Goal: Contribute content

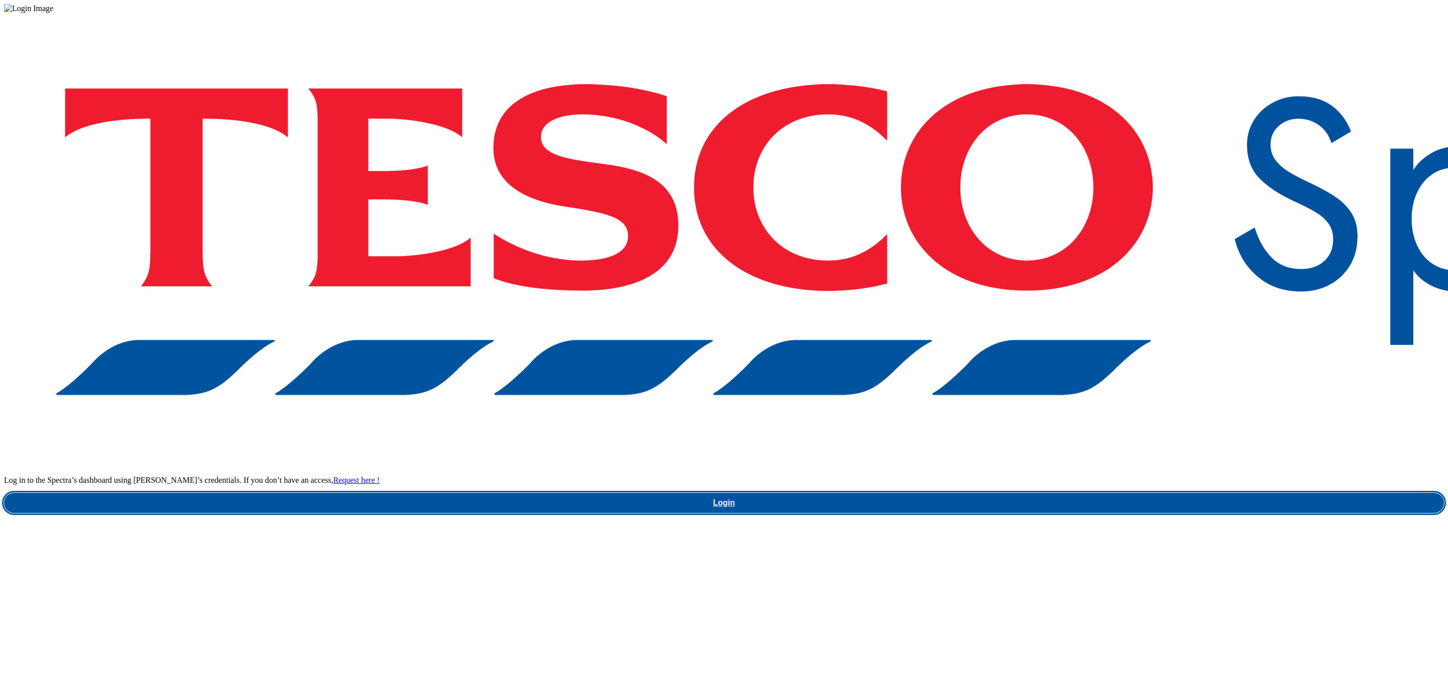
click at [1091, 493] on link "Login" at bounding box center [724, 503] width 1440 height 20
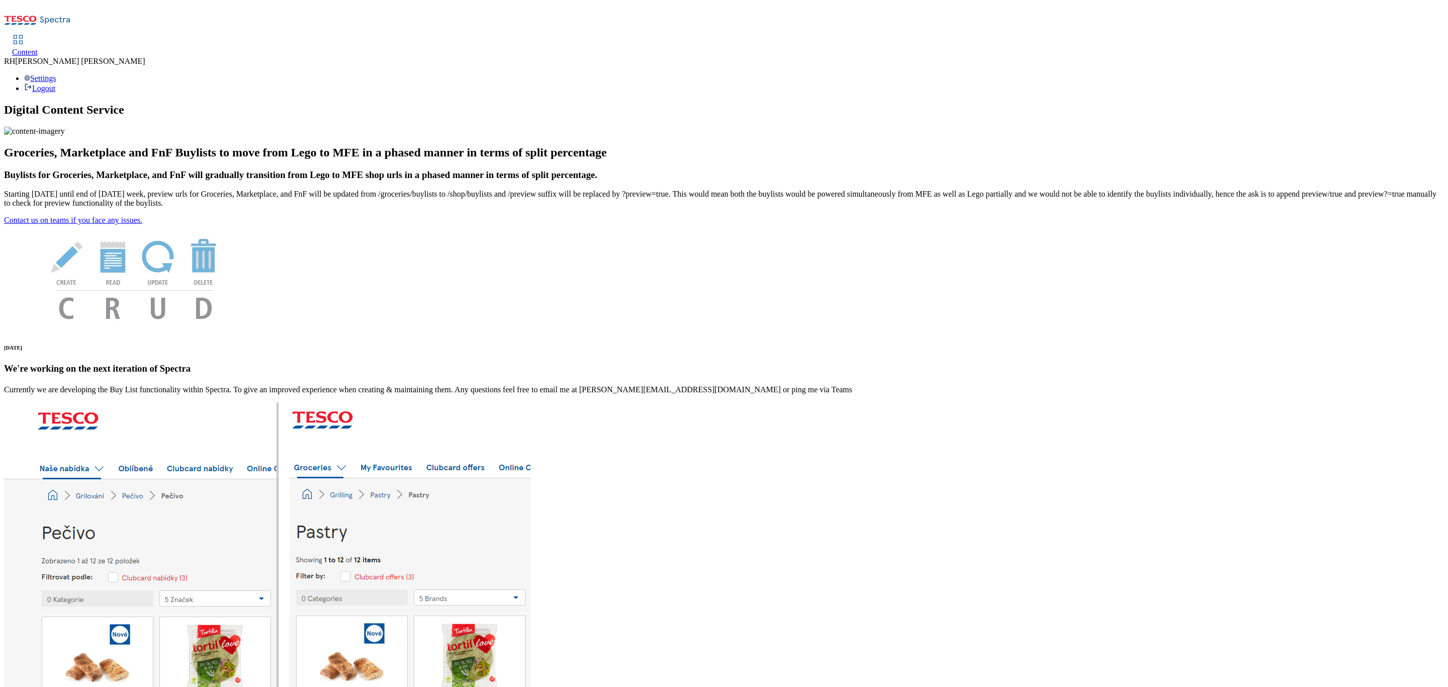
click at [38, 48] on span "Content" at bounding box center [25, 52] width 26 height 9
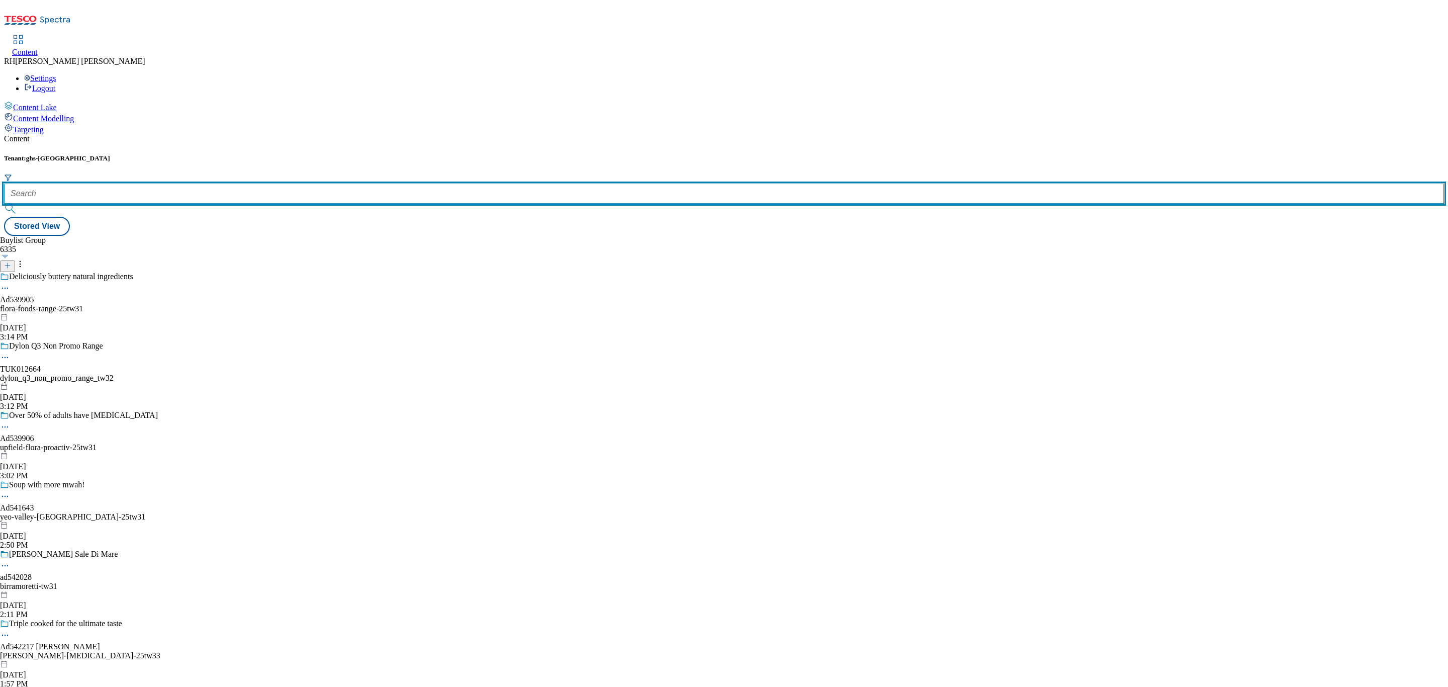
click at [220, 184] on input "text" at bounding box center [724, 194] width 1440 height 20
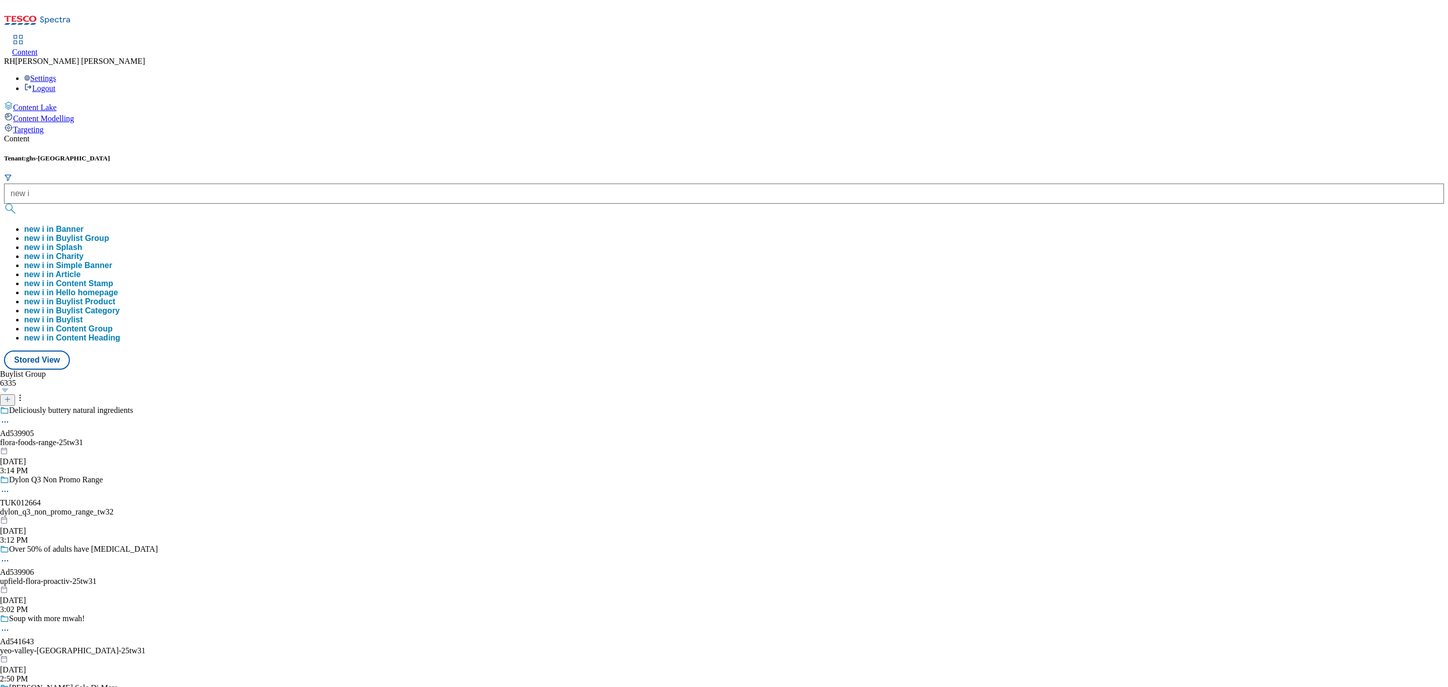
click at [109, 234] on button "new i in Buylist Group" at bounding box center [66, 238] width 85 height 9
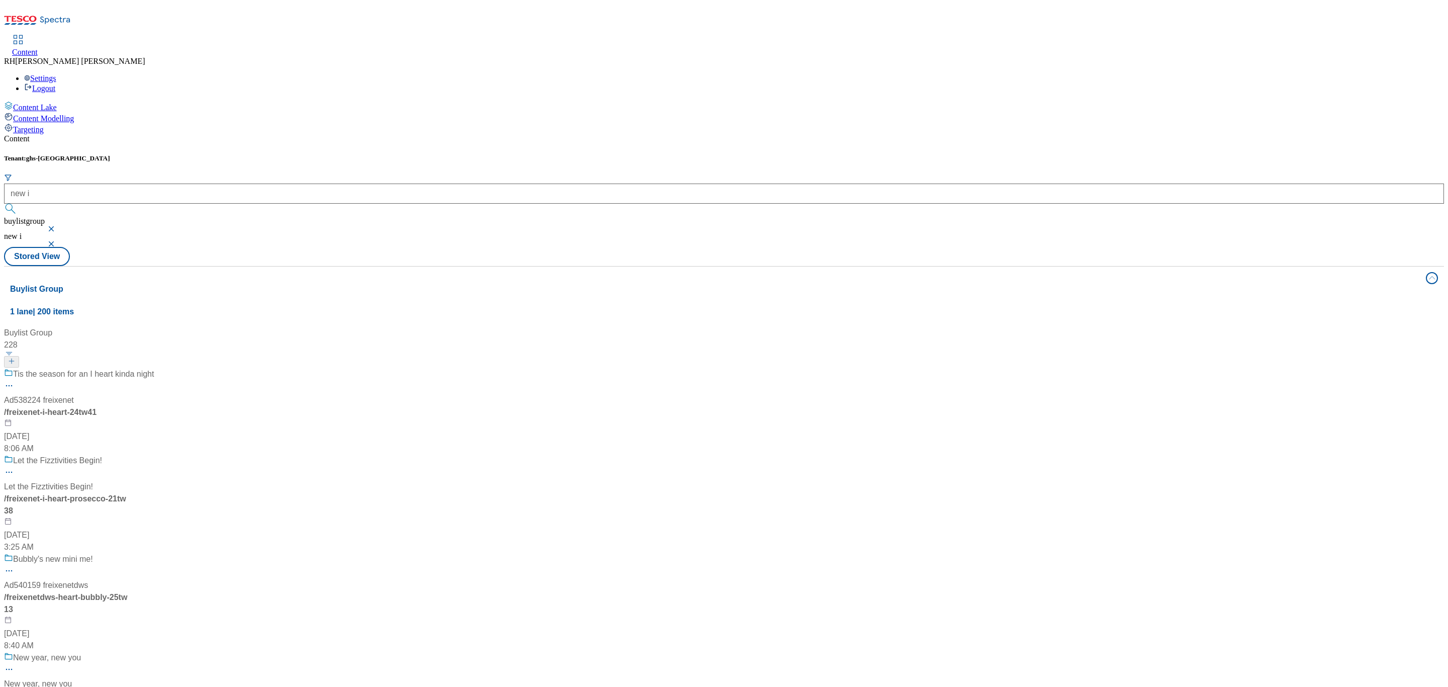
scroll to position [75, 0]
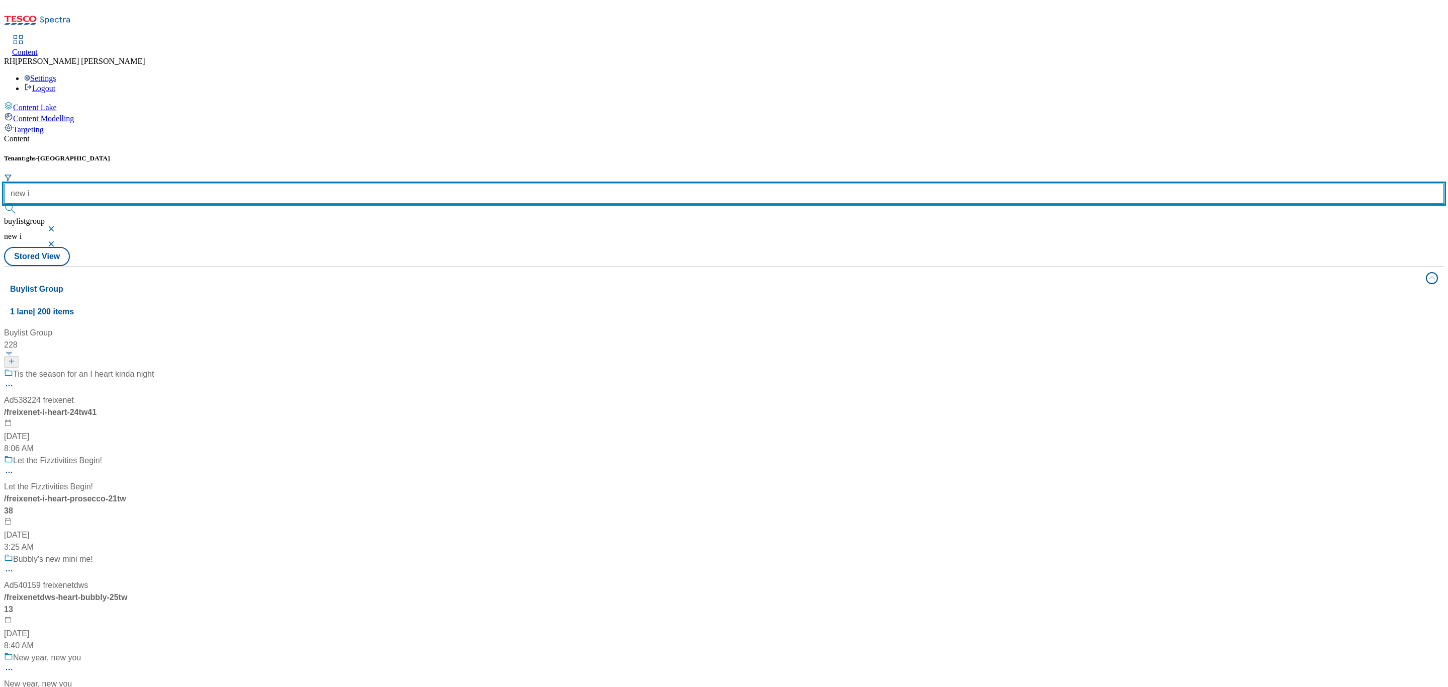
click at [240, 184] on input "new i" at bounding box center [724, 194] width 1440 height 20
type input "new in"
click at [4, 204] on button "submit" at bounding box center [11, 209] width 14 height 10
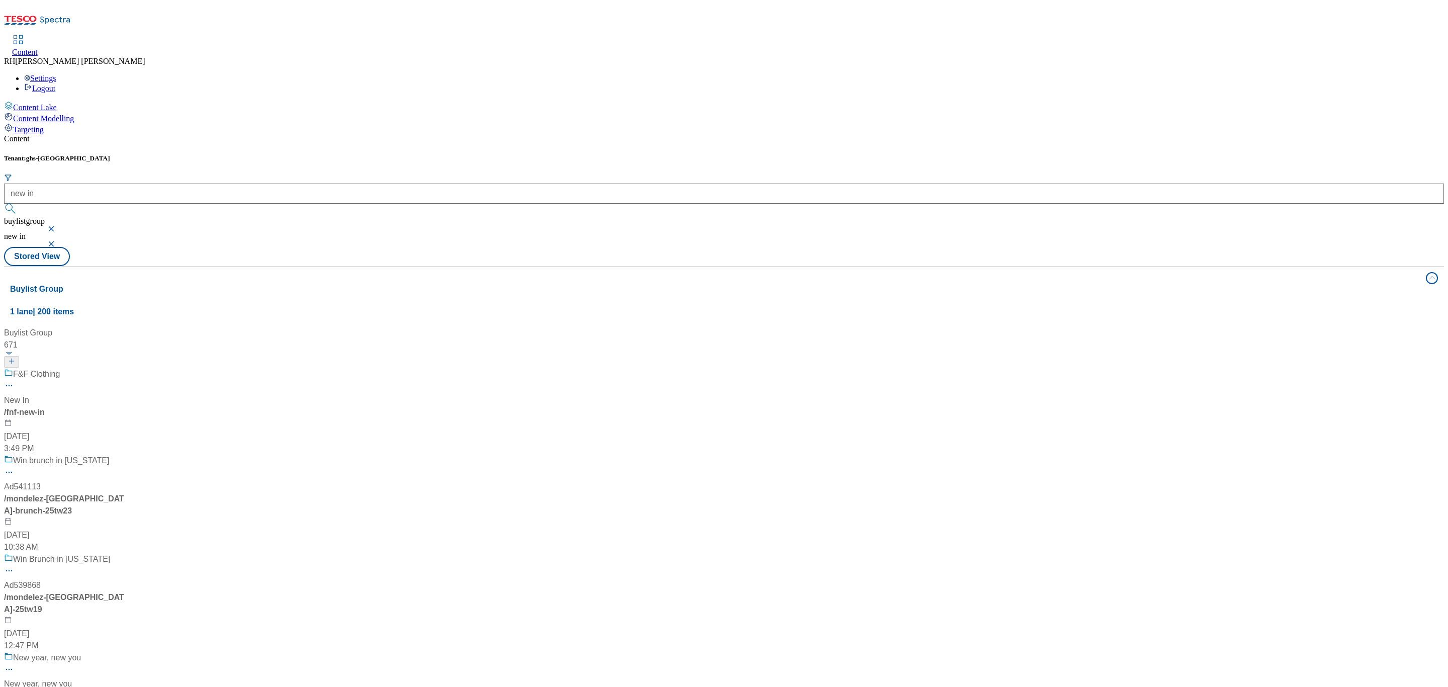
click at [134, 368] on div "F&F Clothing New In / fnf-new-in [DATE] 3:49 PM" at bounding box center [69, 411] width 130 height 86
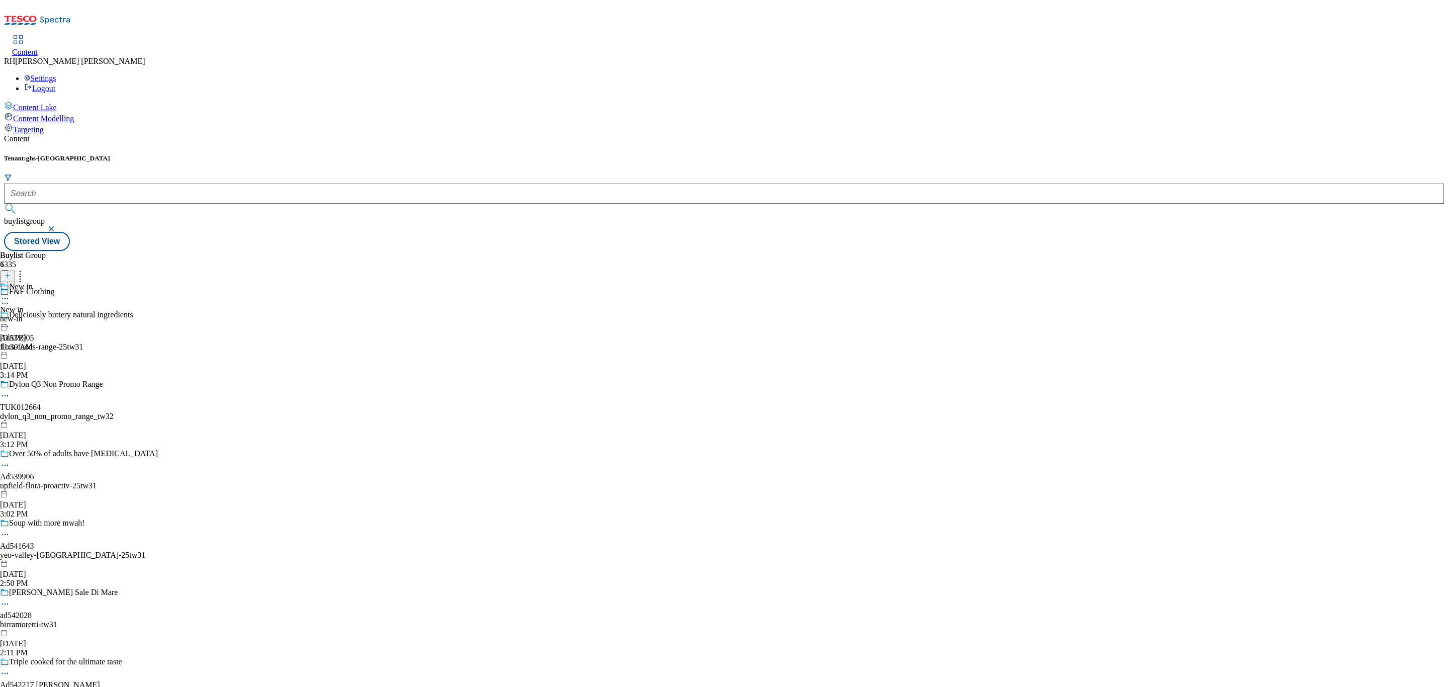
click at [24, 305] on span "New in" at bounding box center [12, 309] width 24 height 9
click at [61, 314] on div "women" at bounding box center [30, 318] width 61 height 9
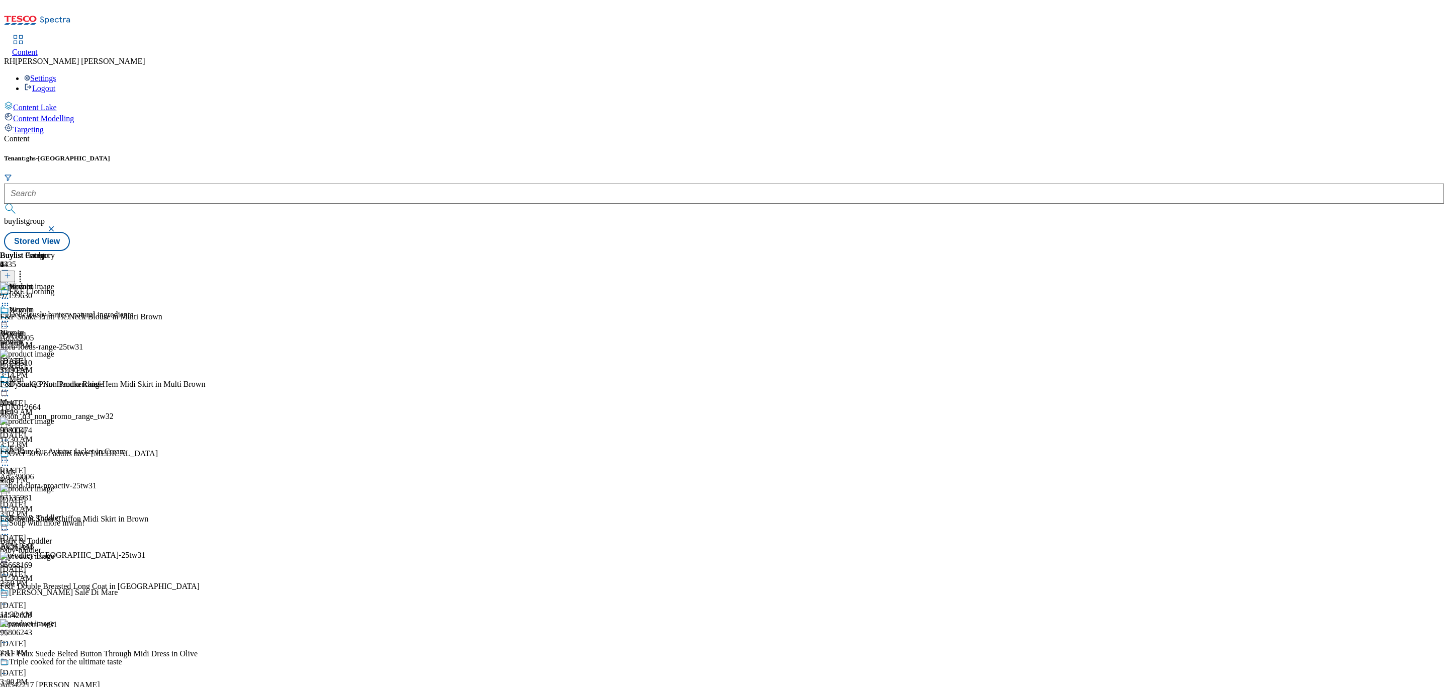
click at [11, 272] on icon at bounding box center [7, 275] width 7 height 7
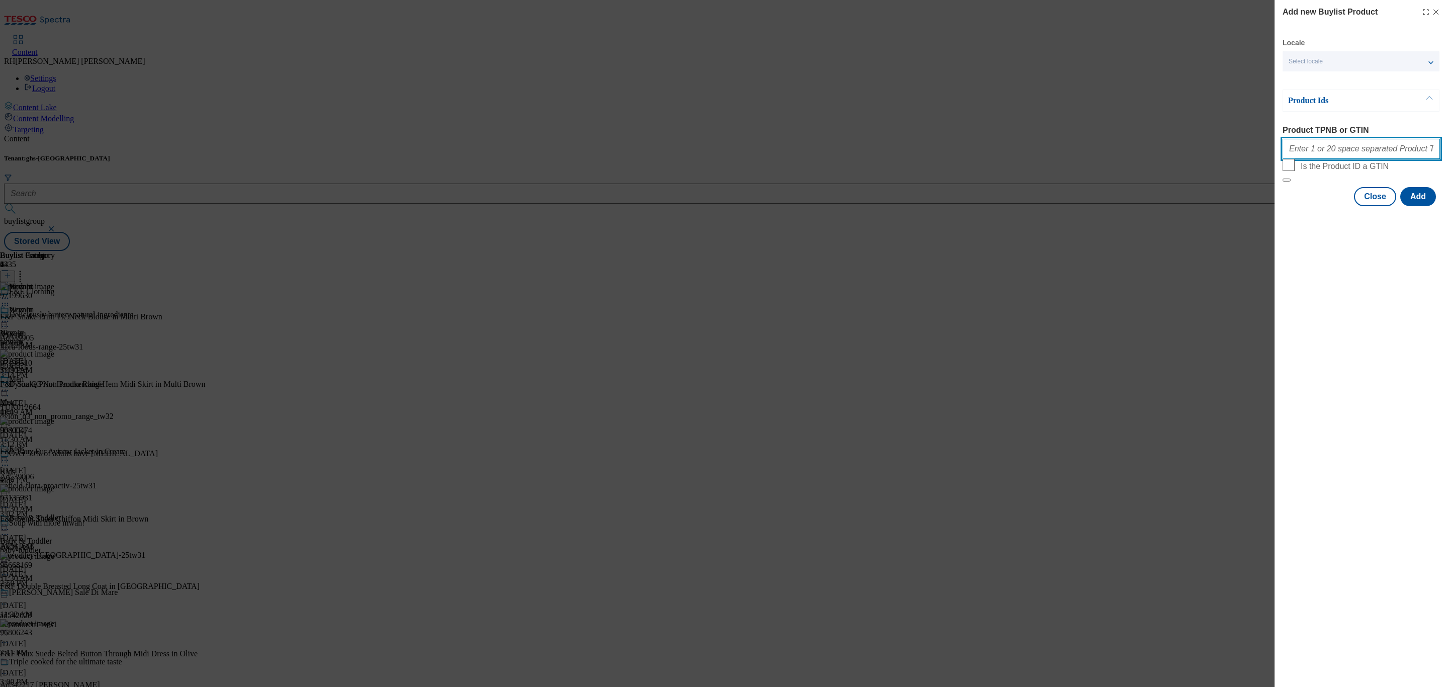
click at [1292, 153] on input "Product TPNB or GTIN" at bounding box center [1361, 149] width 157 height 20
paste input "321632130"
type input "321632130"
click at [1416, 206] on button "Add" at bounding box center [1418, 196] width 36 height 19
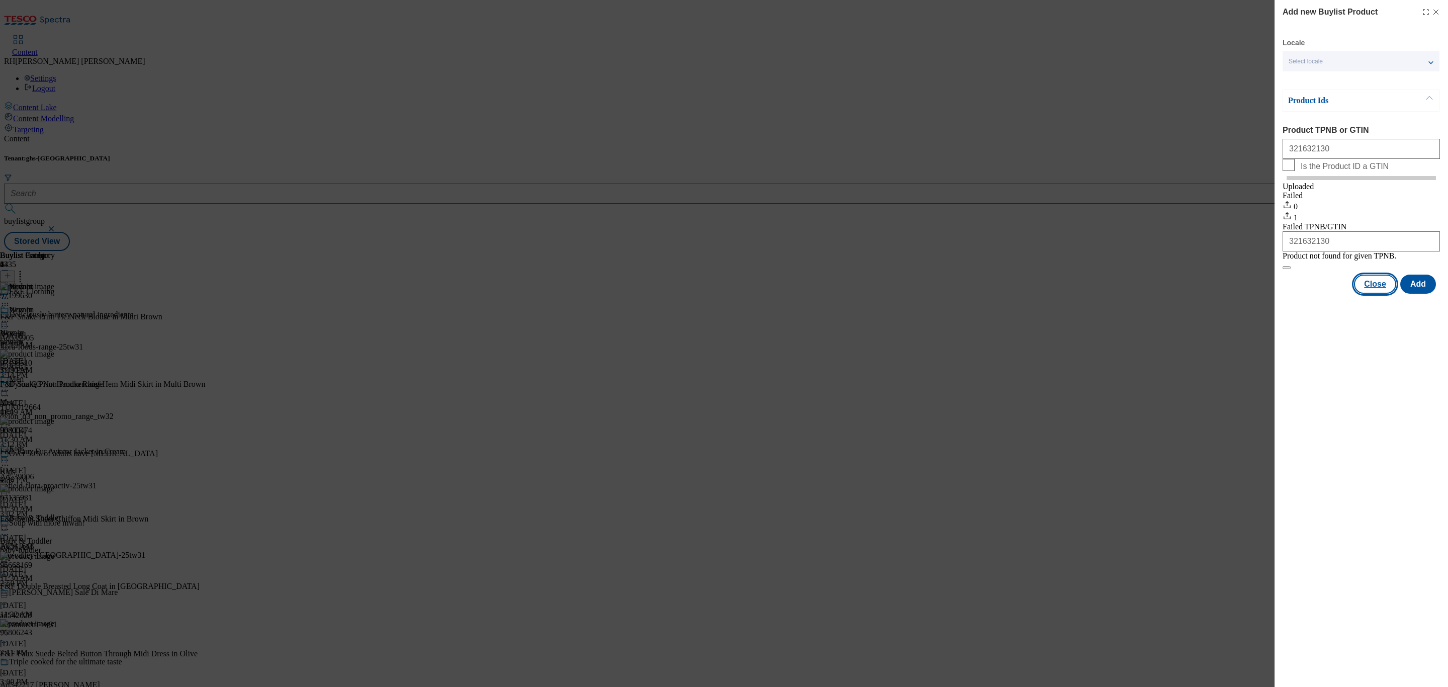
drag, startPoint x: 1373, startPoint y: 303, endPoint x: 1275, endPoint y: 82, distance: 242.0
click at [1373, 294] on button "Close" at bounding box center [1375, 284] width 42 height 19
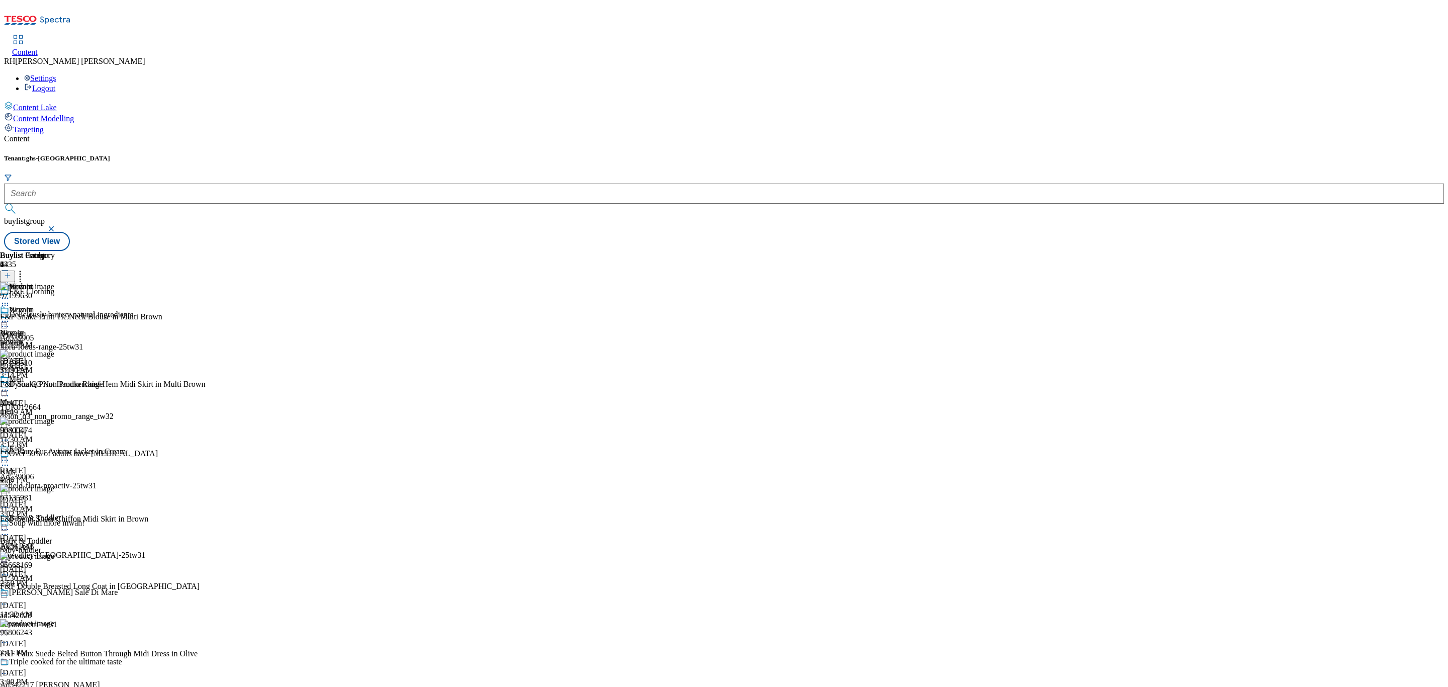
click at [11, 272] on icon at bounding box center [7, 275] width 7 height 7
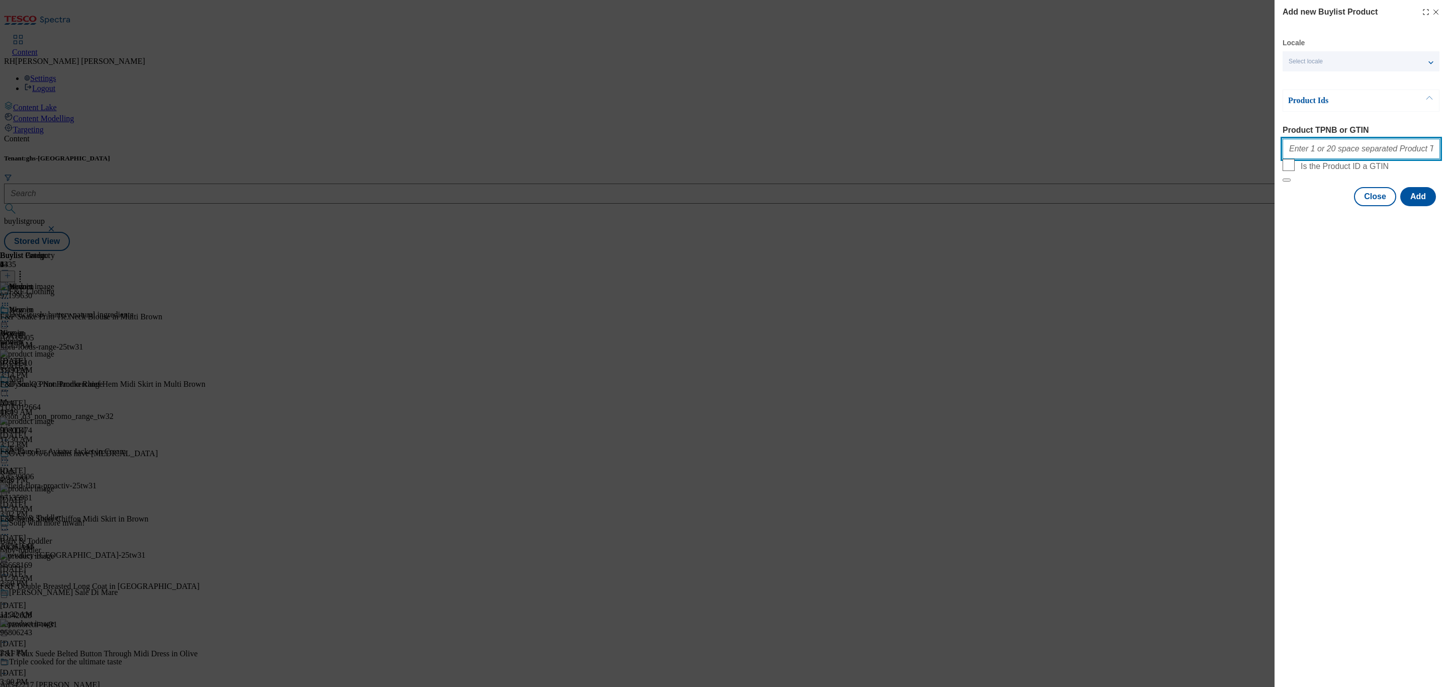
click at [1367, 148] on input "Product TPNB or GTIN" at bounding box center [1361, 149] width 157 height 20
paste input "96701240 97135447 96857775 96859358 96697445 96697785 96698409 96843780 9690901…"
type input "96701240 97135447 96857775 96859358 96697445 96697785 96698409 96843780 9690901…"
click at [1429, 206] on button "Add" at bounding box center [1418, 196] width 36 height 19
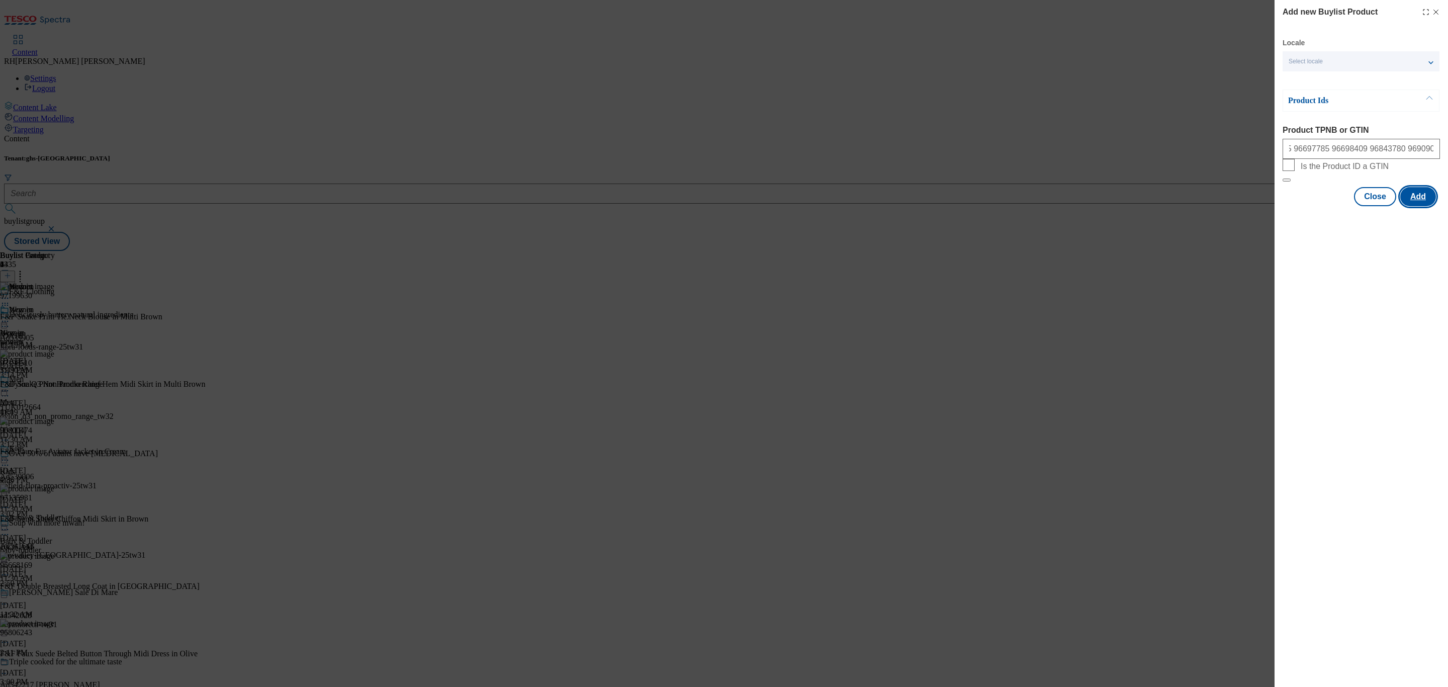
scroll to position [0, 0]
click at [1379, 255] on button "Close" at bounding box center [1375, 245] width 42 height 19
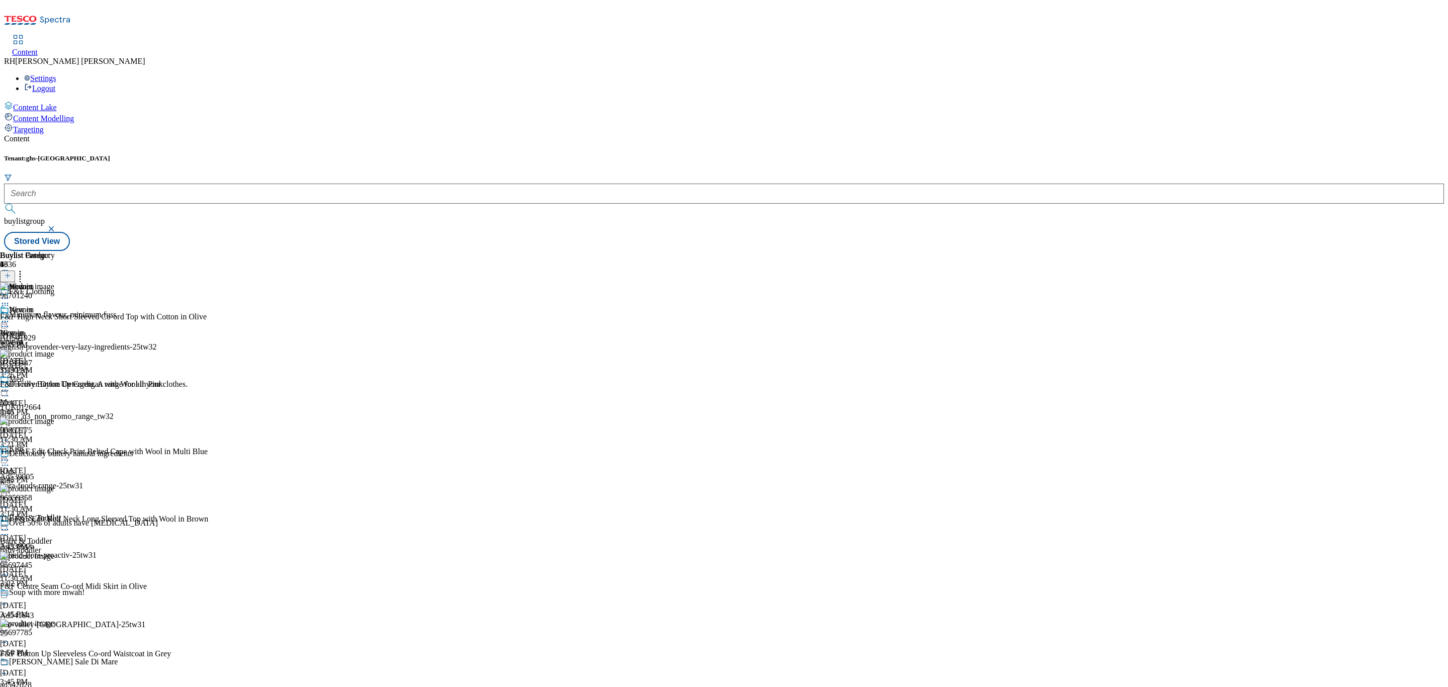
click at [25, 269] on icon at bounding box center [20, 274] width 10 height 10
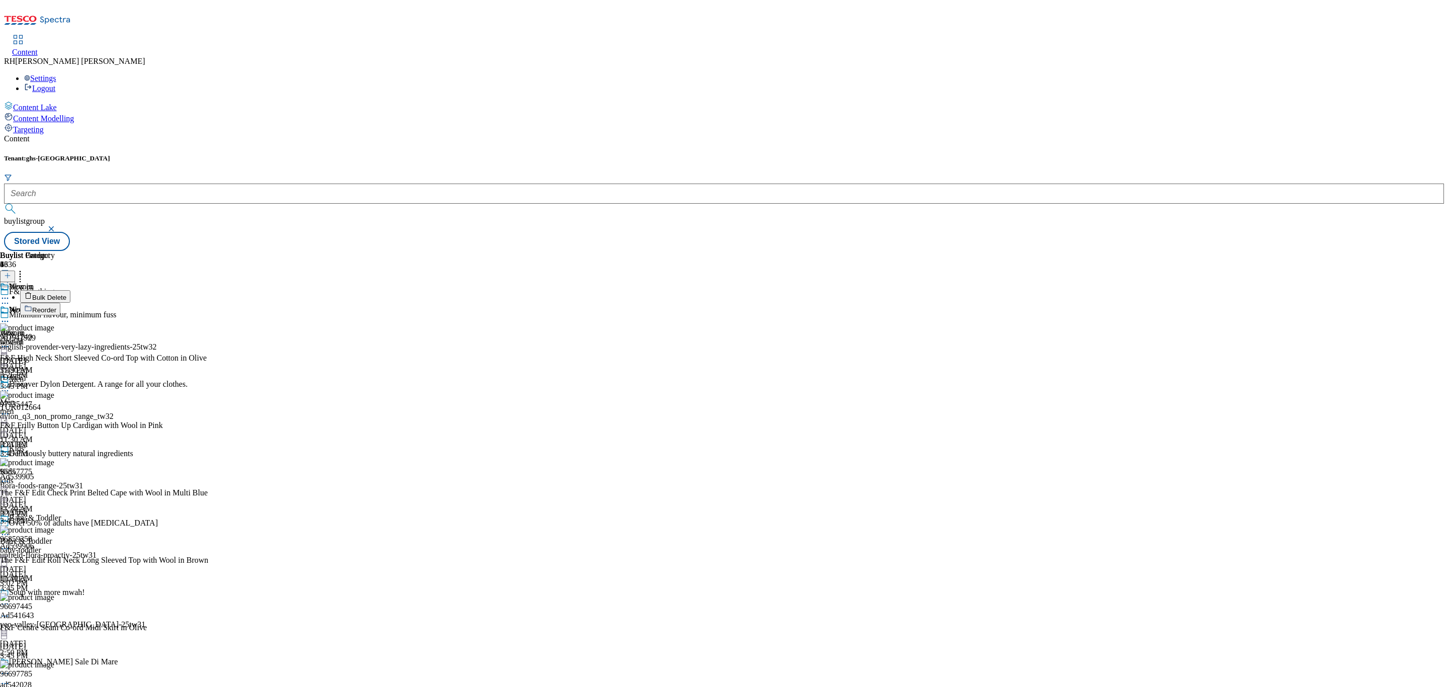
click at [56, 306] on span "Reorder" at bounding box center [44, 310] width 24 height 8
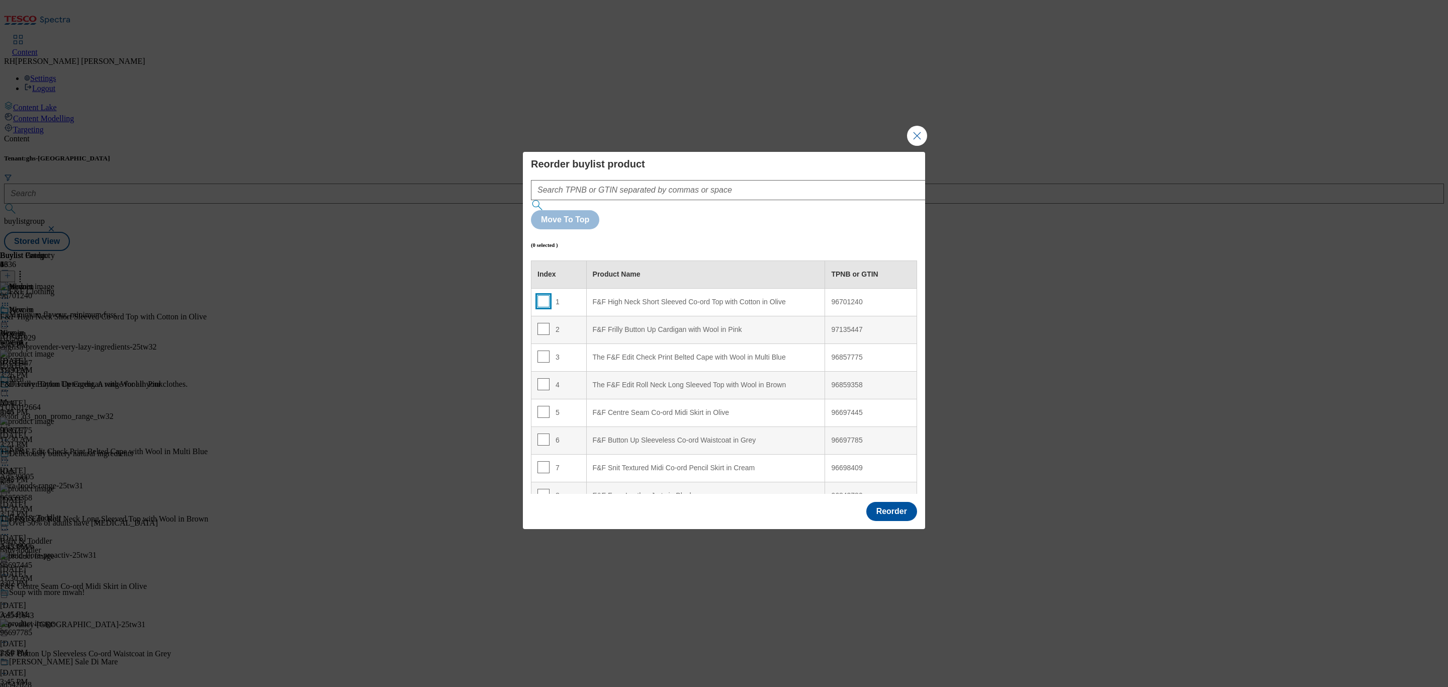
click at [542, 295] on input "Modal" at bounding box center [544, 301] width 12 height 12
checkbox input "true"
click at [541, 323] on input "Modal" at bounding box center [544, 329] width 12 height 12
checkbox input "true"
click at [539, 350] on input "Modal" at bounding box center [544, 356] width 12 height 12
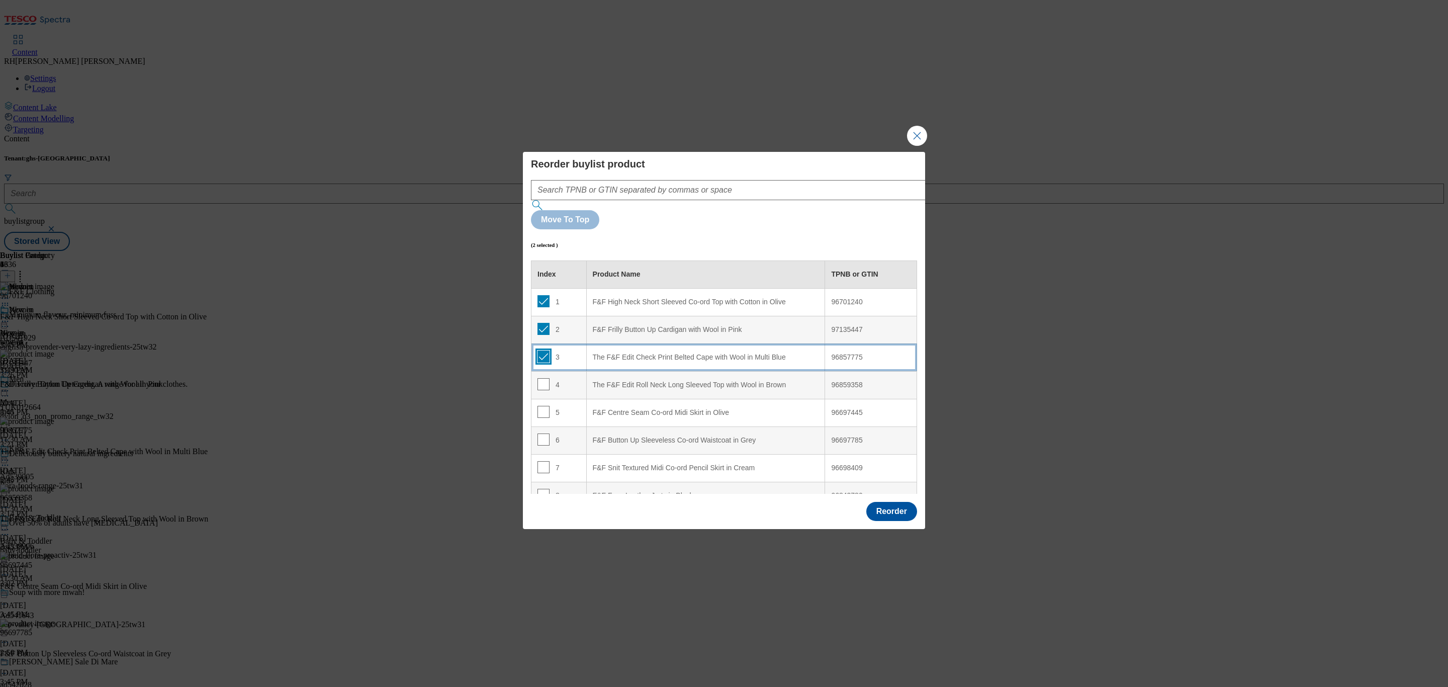
checkbox input "true"
click at [541, 378] on input "Modal" at bounding box center [544, 384] width 12 height 12
checkbox input "true"
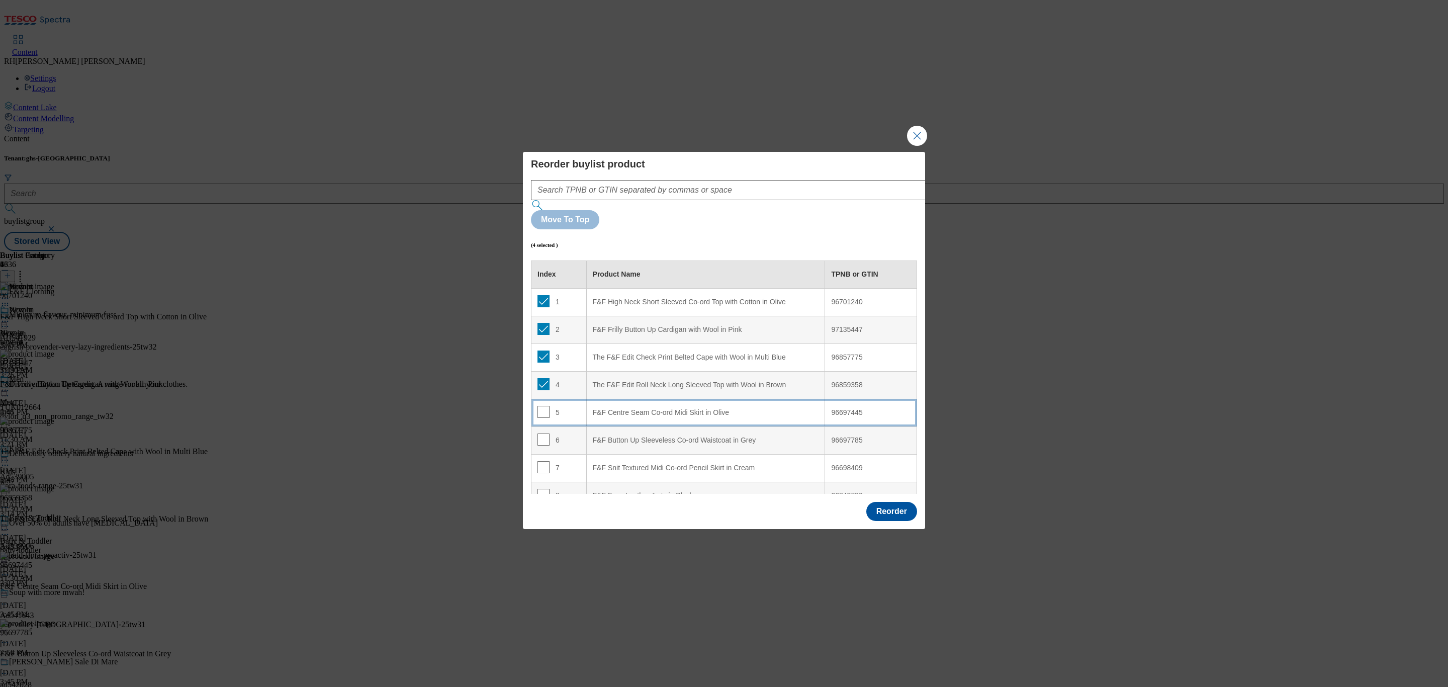
click at [542, 399] on td "5" at bounding box center [558, 413] width 55 height 28
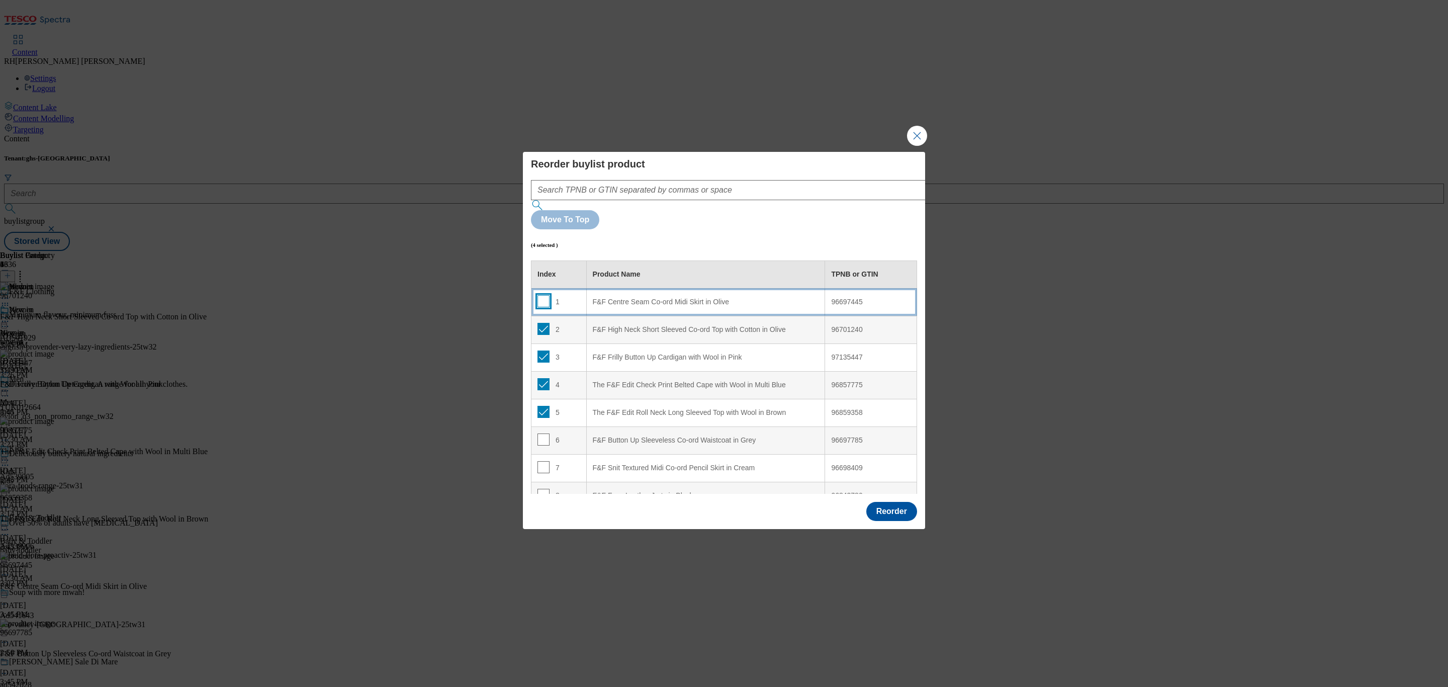
click at [542, 295] on input "Modal" at bounding box center [544, 301] width 12 height 12
checkbox input "true"
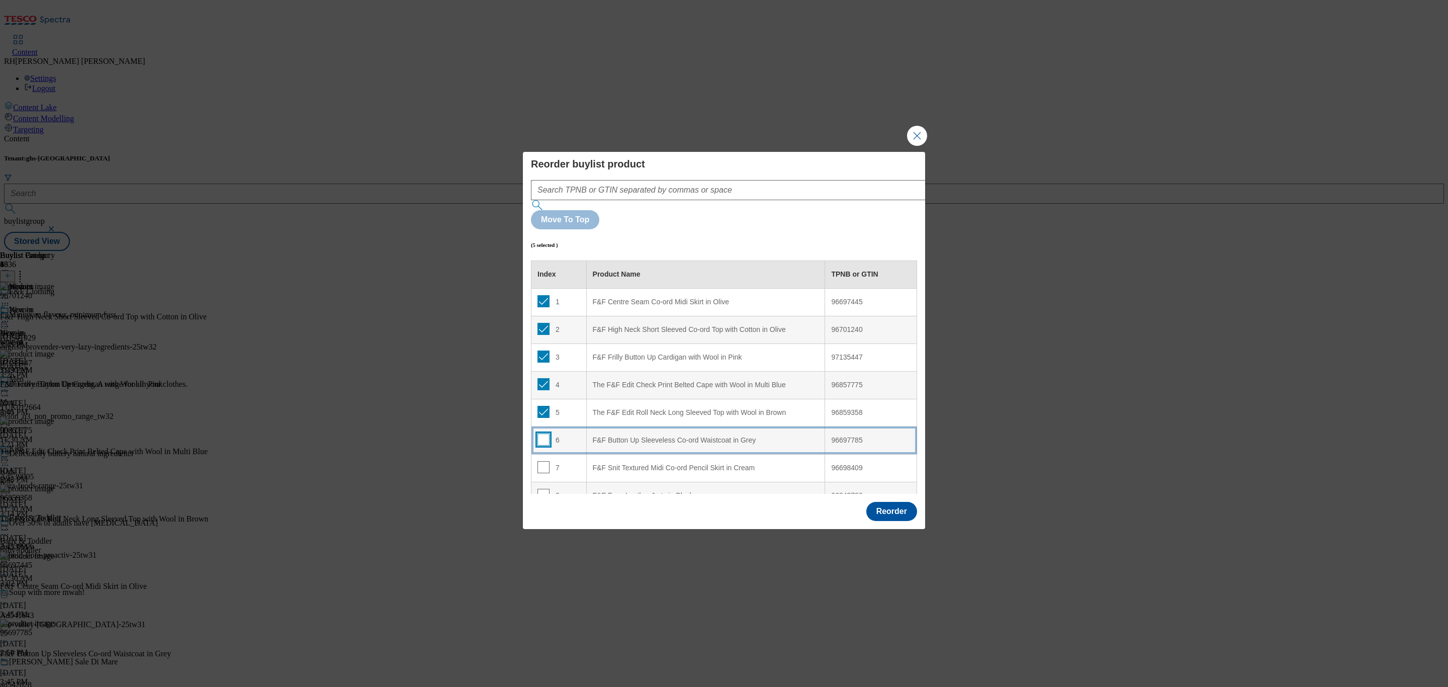
click at [544, 433] on input "Modal" at bounding box center [544, 439] width 12 height 12
checkbox input "true"
click at [544, 461] on input "Modal" at bounding box center [544, 467] width 12 height 12
checkbox input "true"
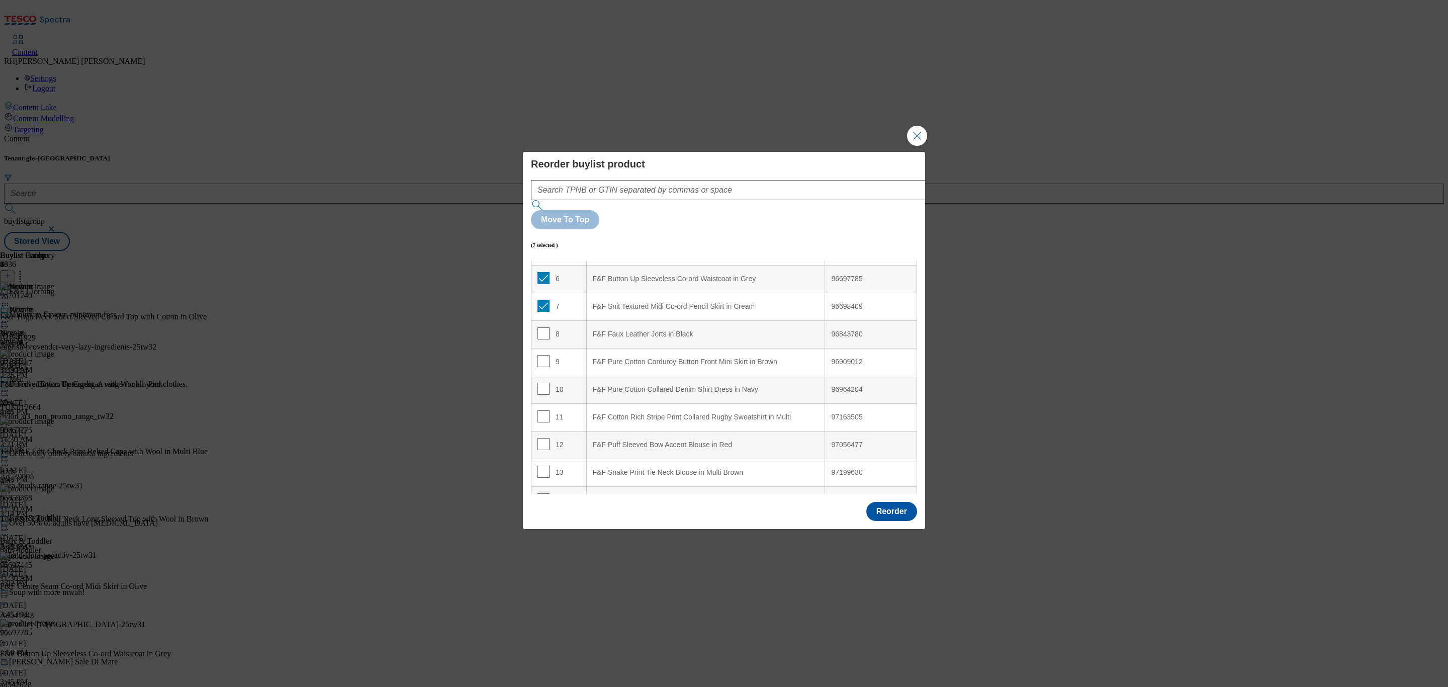
scroll to position [210, 0]
click at [544, 279] on input "Modal" at bounding box center [544, 285] width 12 height 12
checkbox input "true"
click at [542, 307] on input "Modal" at bounding box center [544, 313] width 12 height 12
checkbox input "true"
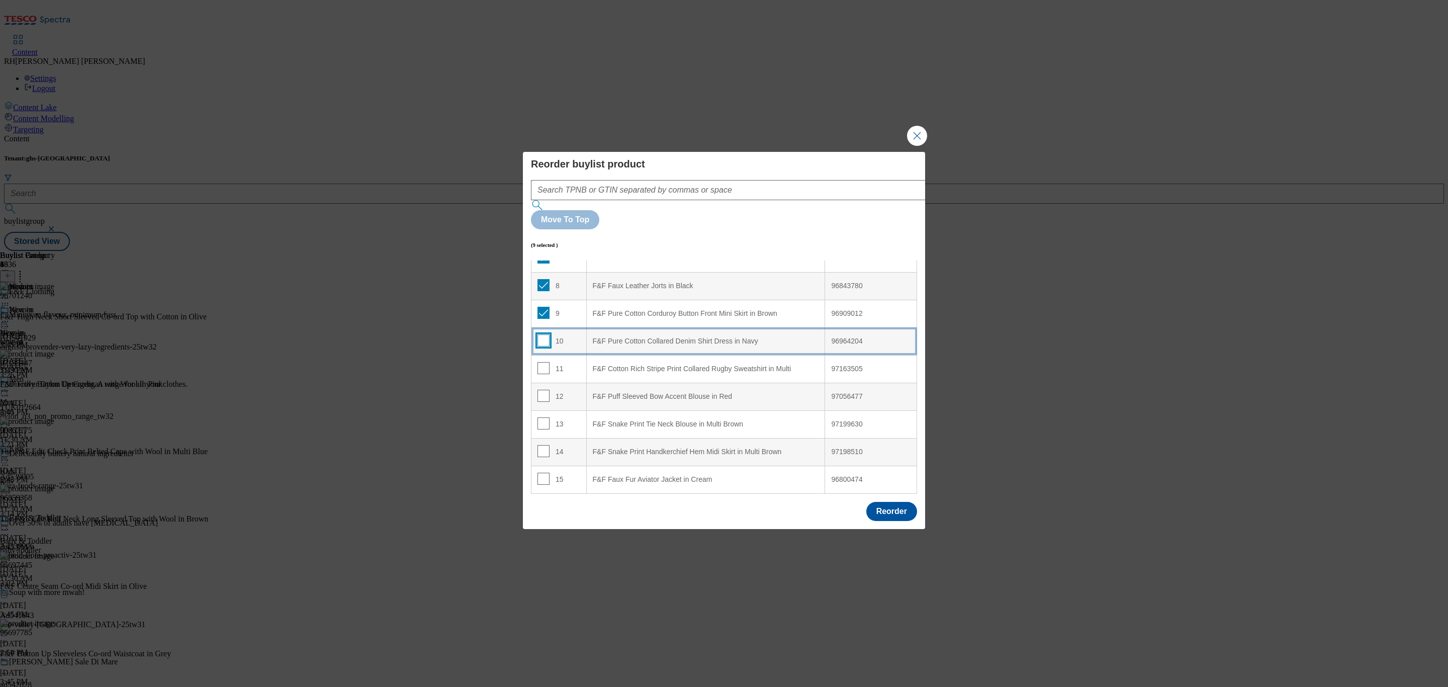
click at [542, 334] on input "Modal" at bounding box center [544, 340] width 12 height 12
checkbox input "true"
click at [544, 362] on input "Modal" at bounding box center [544, 368] width 12 height 12
checkbox input "true"
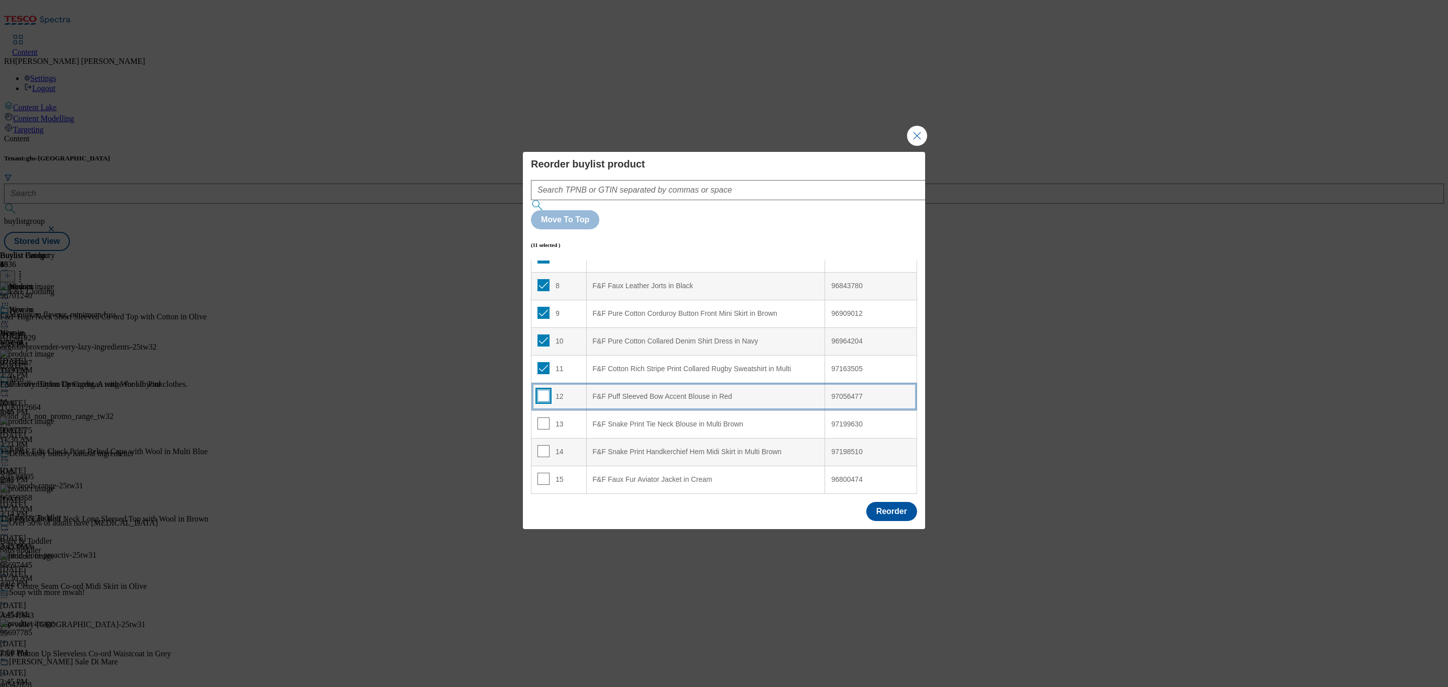
click at [545, 390] on input "Modal" at bounding box center [544, 396] width 12 height 12
checkbox input "true"
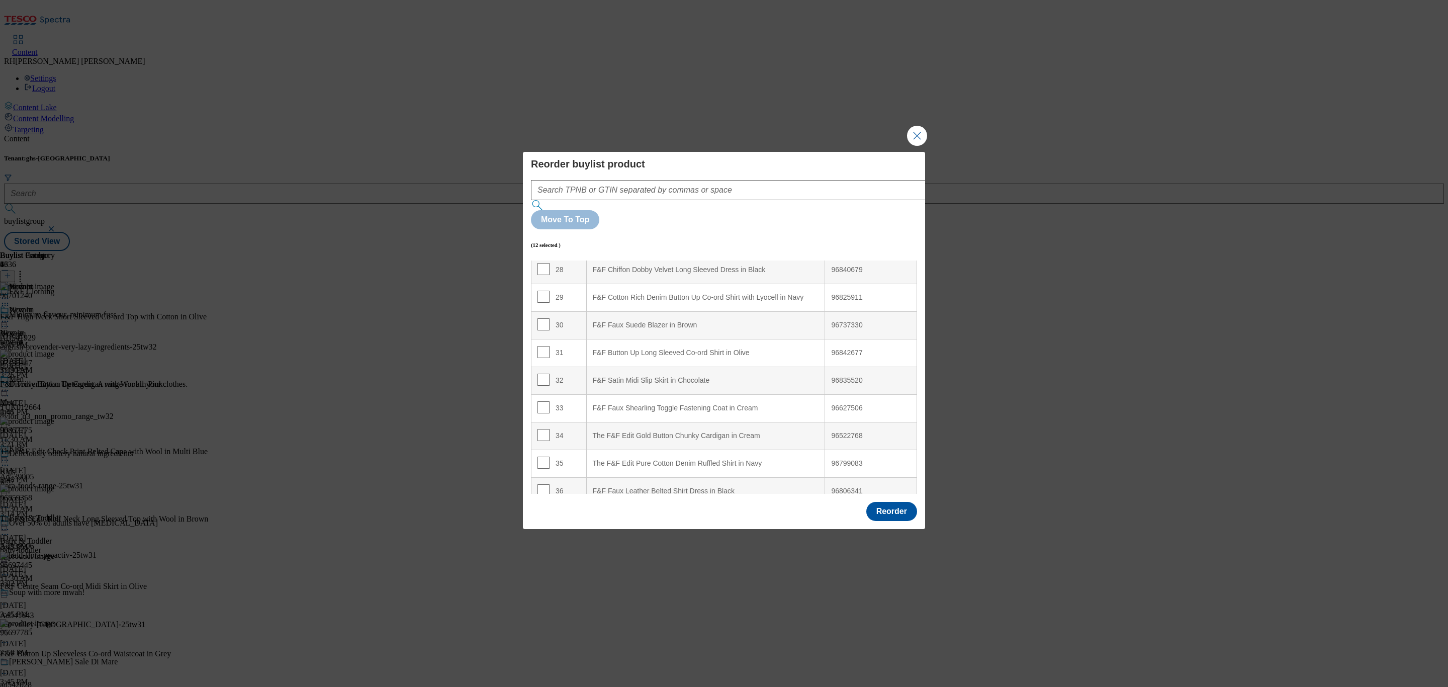
scroll to position [790, 0]
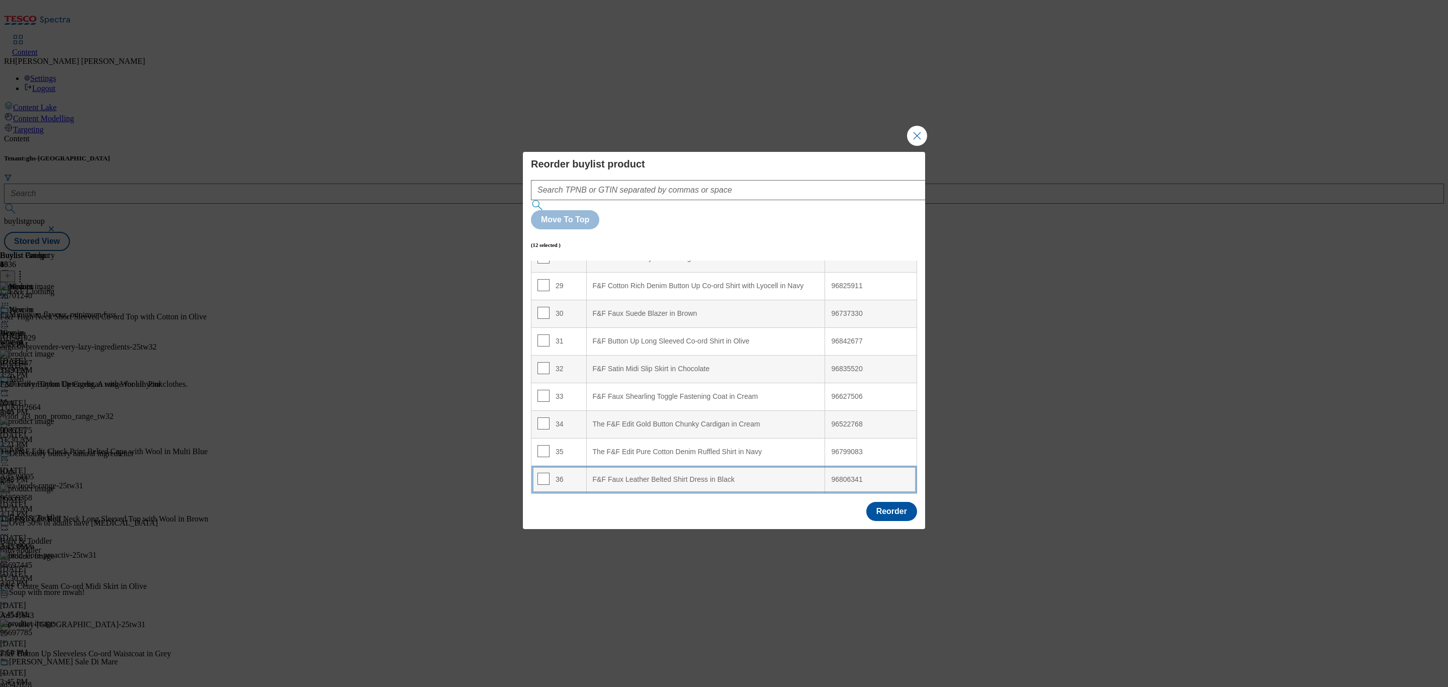
click at [719, 475] on div "F&F Faux Leather Belted Shirt Dress in Black" at bounding box center [706, 479] width 226 height 9
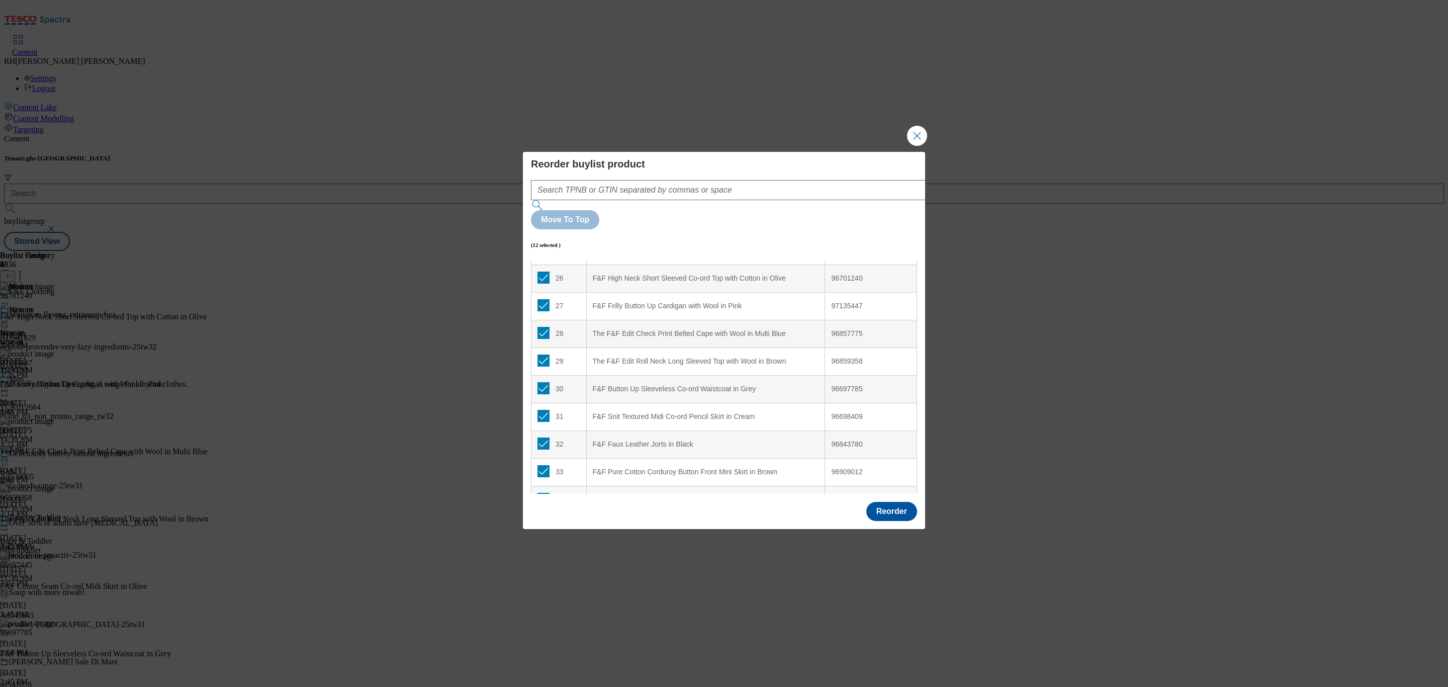
scroll to position [640, 0]
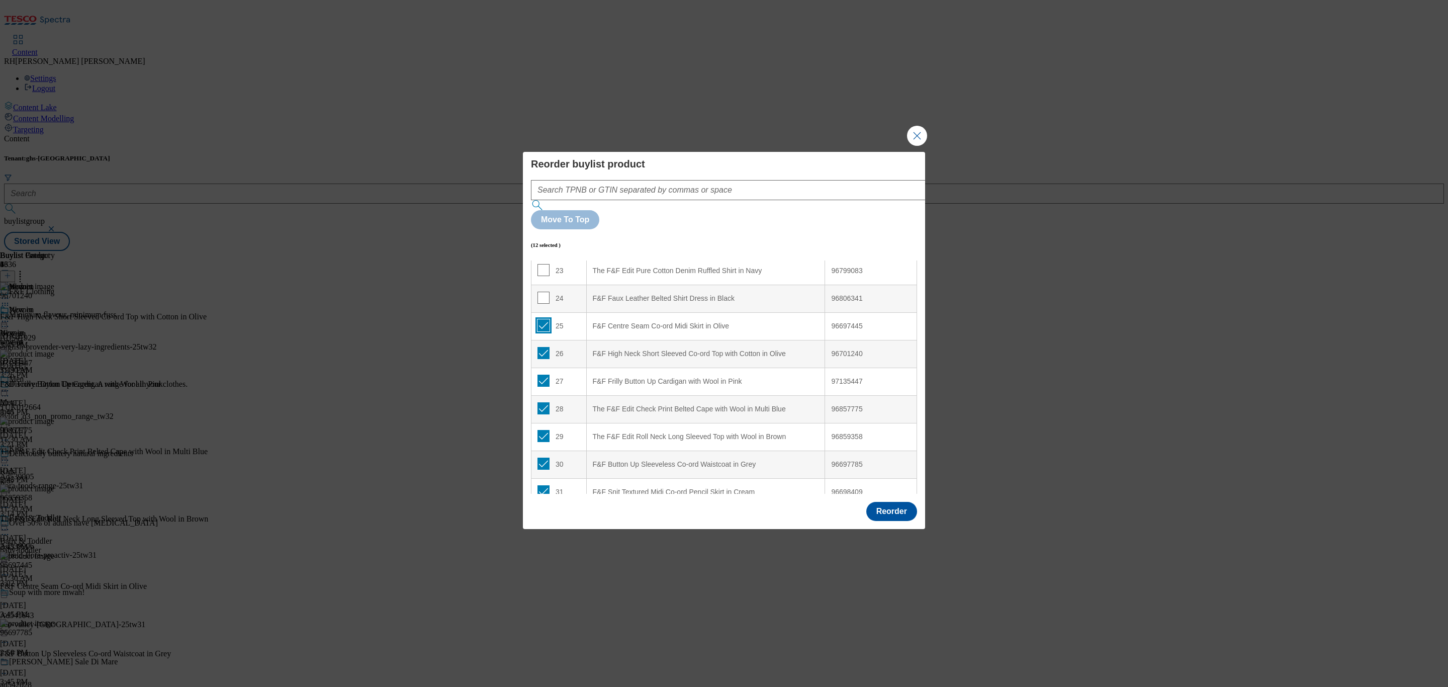
click at [542, 319] on input "Modal" at bounding box center [544, 325] width 12 height 12
checkbox input "false"
click at [542, 347] on input "Modal" at bounding box center [544, 353] width 12 height 12
checkbox input "false"
click at [545, 368] on td "27" at bounding box center [558, 382] width 55 height 28
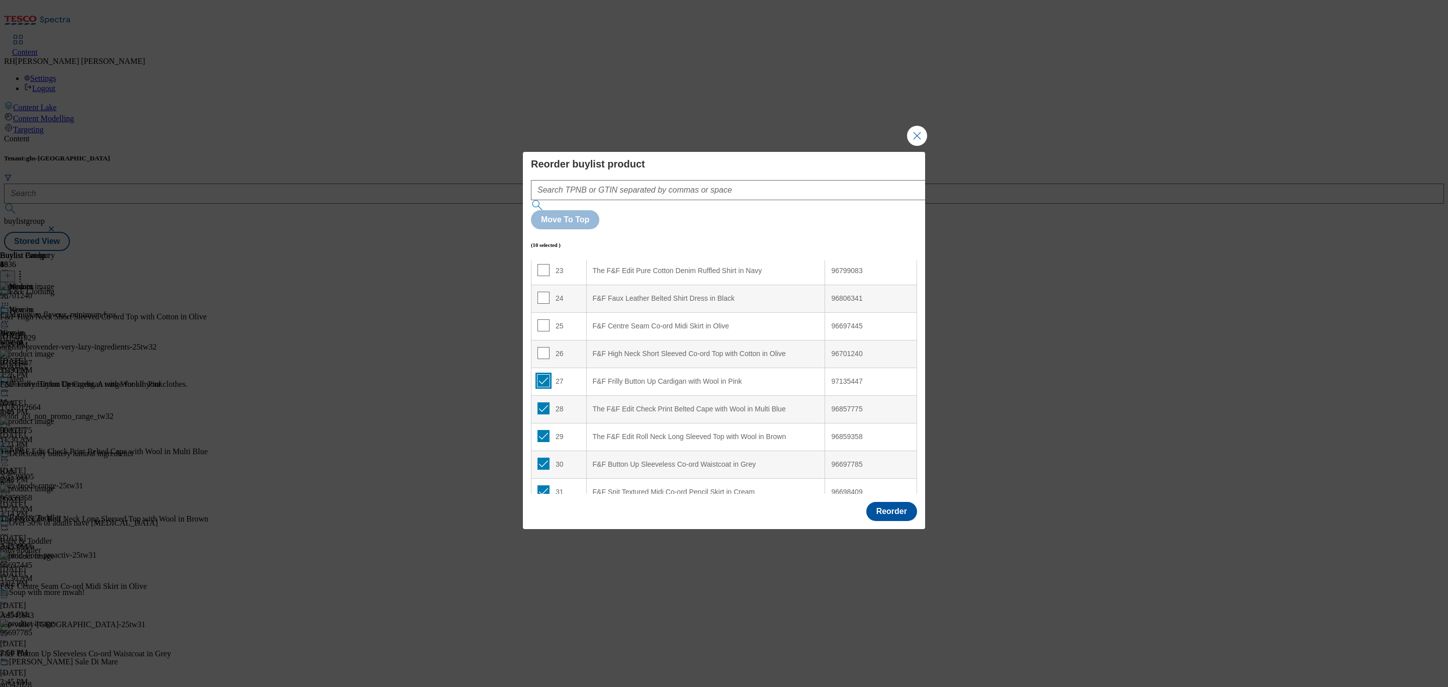
click at [539, 375] on input "Modal" at bounding box center [544, 381] width 12 height 12
checkbox input "false"
click at [543, 395] on td "28" at bounding box center [558, 409] width 55 height 28
click at [541, 402] on input "Modal" at bounding box center [544, 408] width 12 height 12
checkbox input "false"
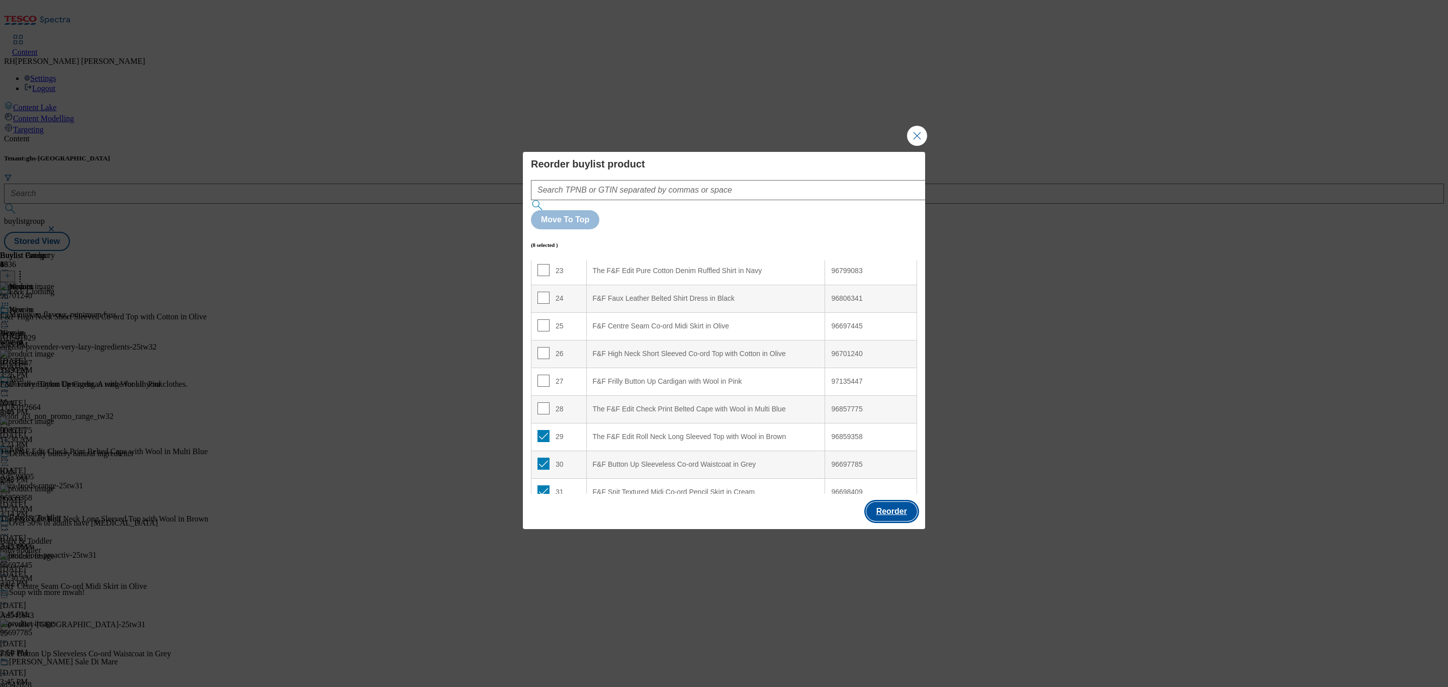
click at [903, 502] on button "Reorder" at bounding box center [891, 511] width 51 height 19
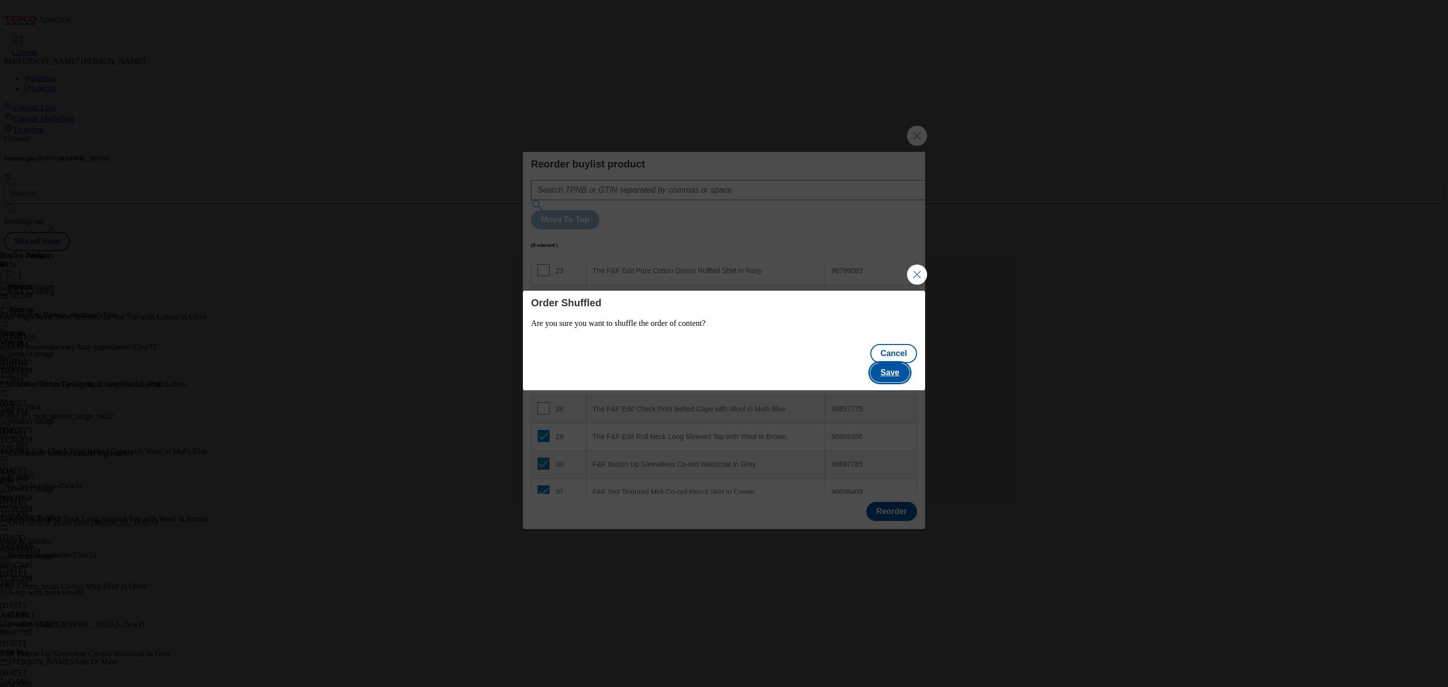
click at [895, 363] on button "Save" at bounding box center [889, 372] width 39 height 19
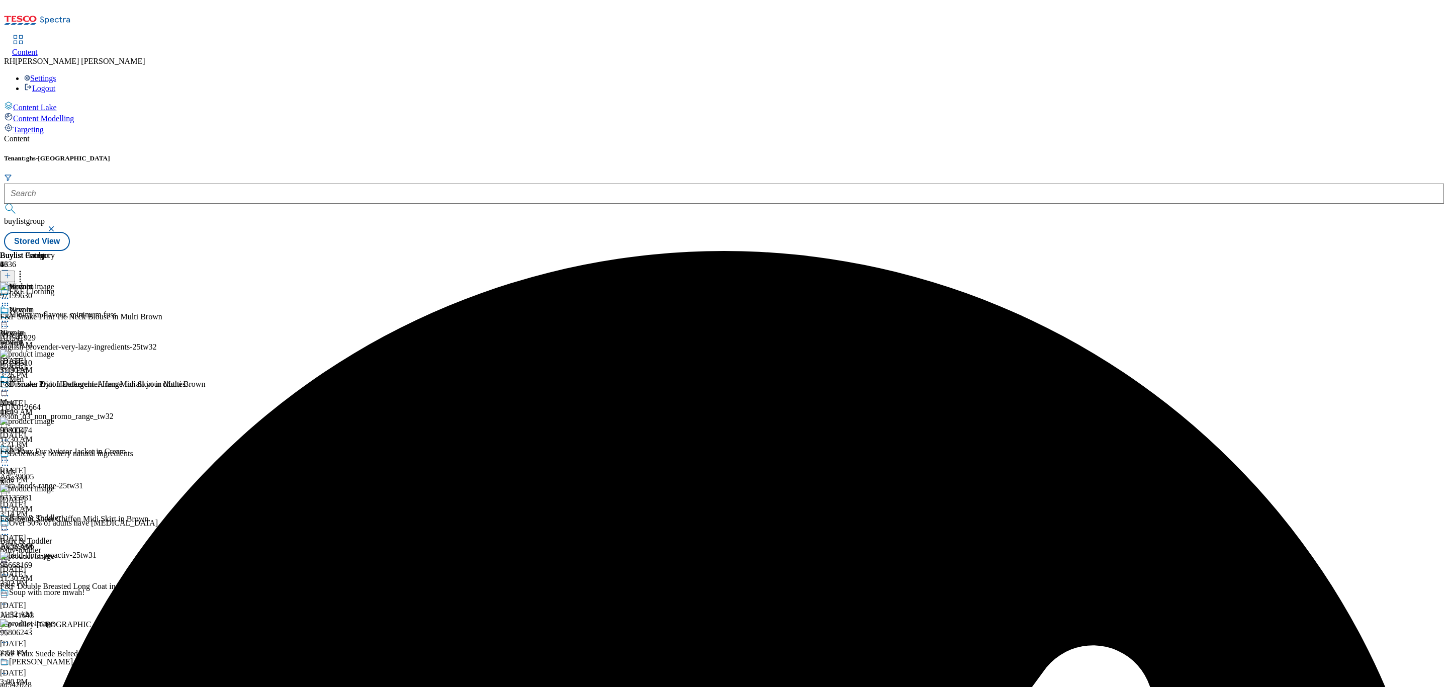
click at [6, 321] on circle at bounding box center [6, 322] width 2 height 2
click at [43, 339] on span "Edit" at bounding box center [37, 343] width 12 height 8
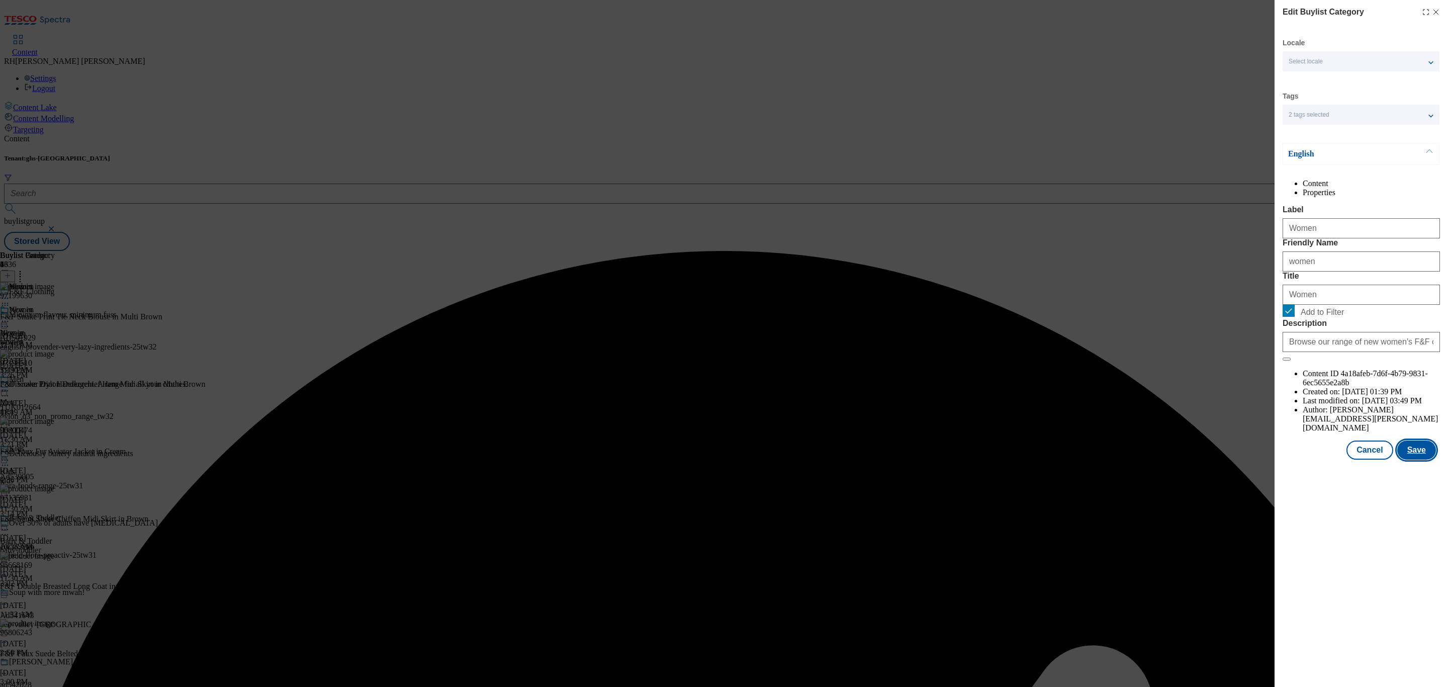
click at [1434, 460] on button "Save" at bounding box center [1416, 449] width 39 height 19
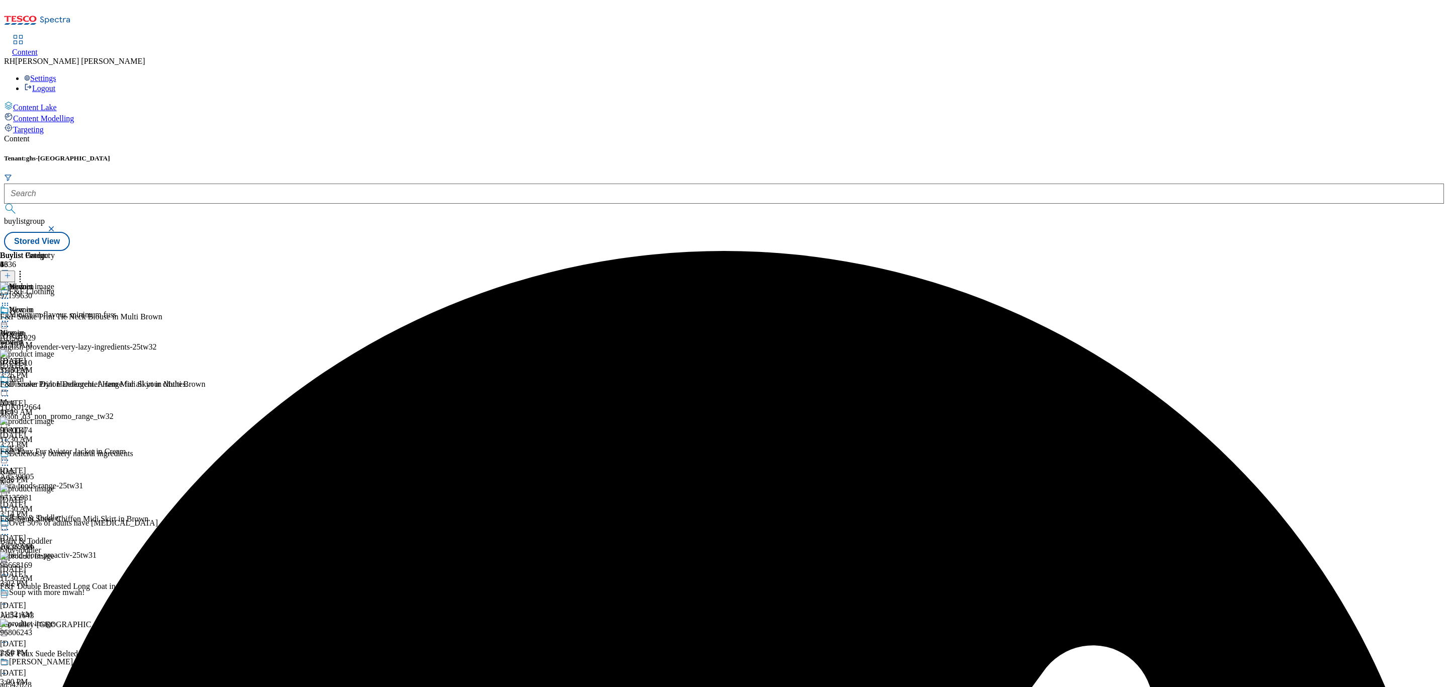
click at [10, 316] on icon at bounding box center [5, 321] width 10 height 10
click at [55, 385] on span "Preview" at bounding box center [43, 389] width 24 height 8
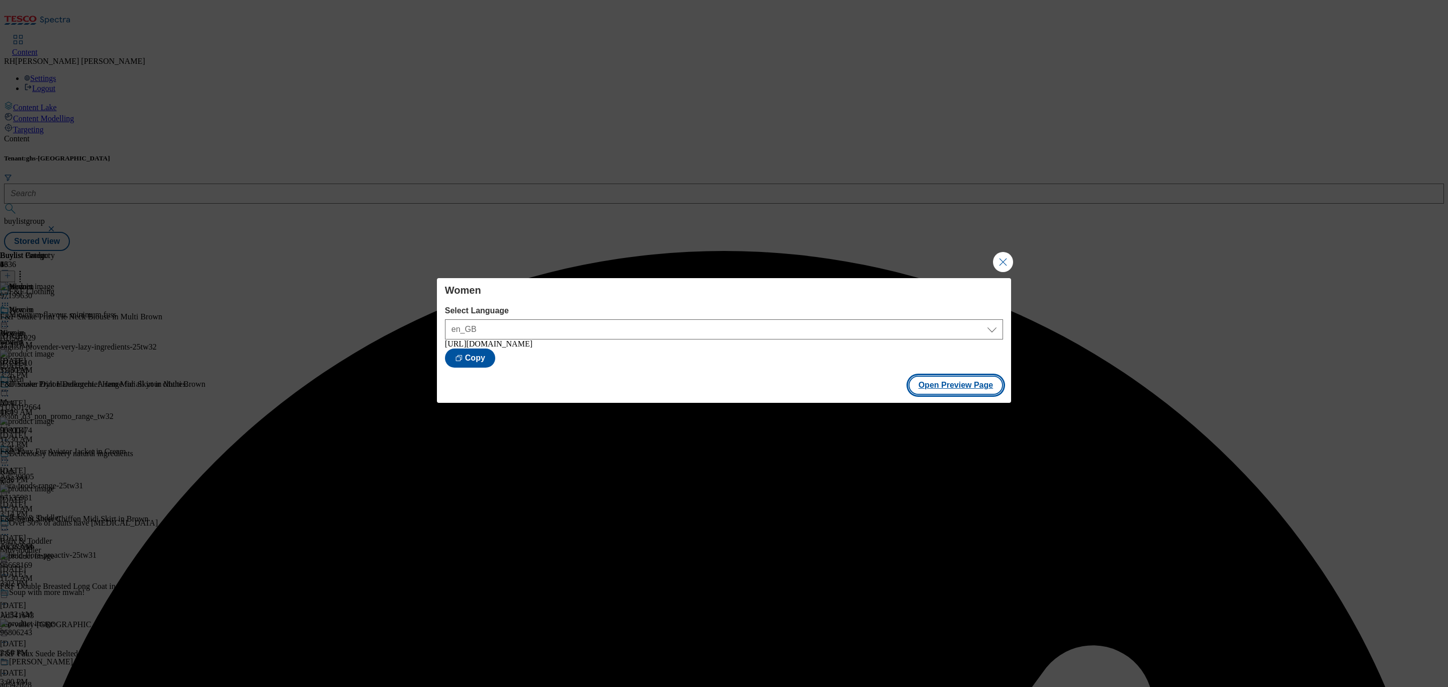
click at [970, 392] on button "Open Preview Page" at bounding box center [956, 385] width 95 height 19
click at [1004, 255] on button "Close Modal" at bounding box center [1003, 262] width 20 height 20
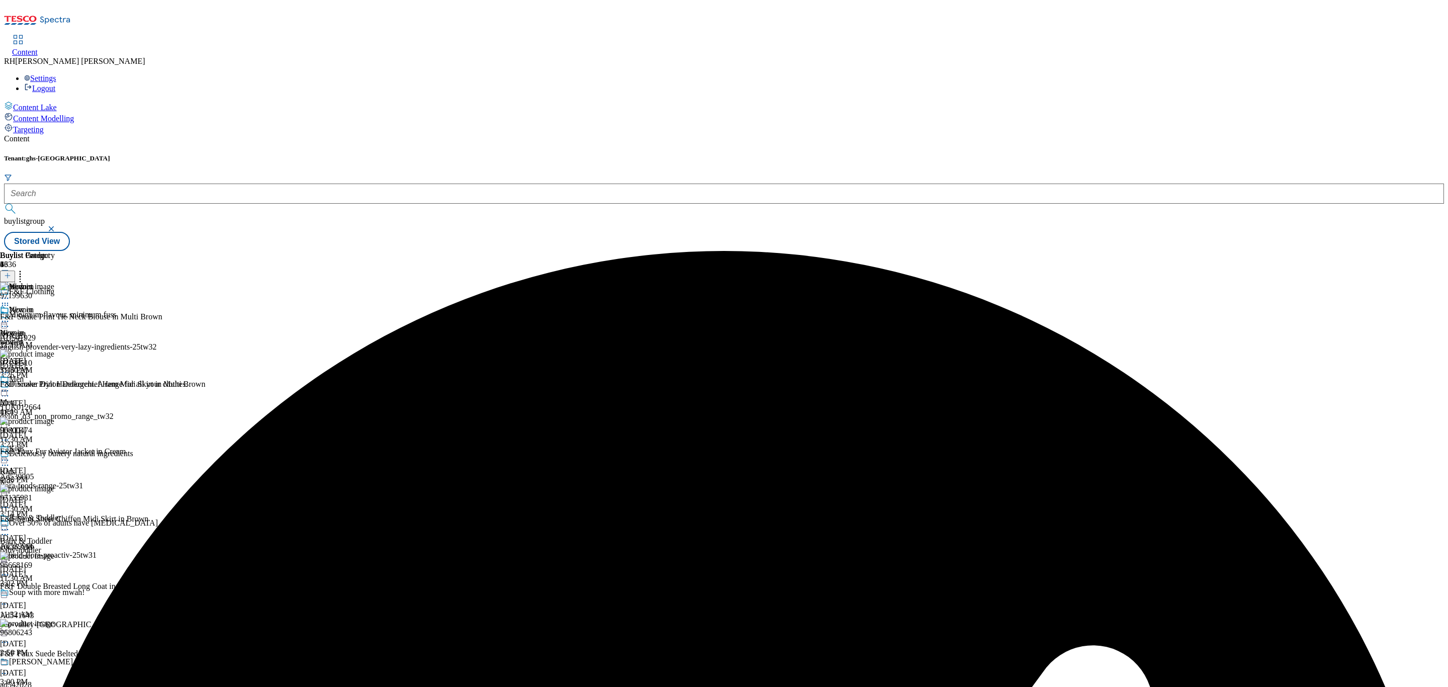
click at [10, 316] on icon at bounding box center [5, 321] width 10 height 10
click at [53, 420] on span "Publish" at bounding box center [42, 424] width 22 height 8
